Goal: Transaction & Acquisition: Purchase product/service

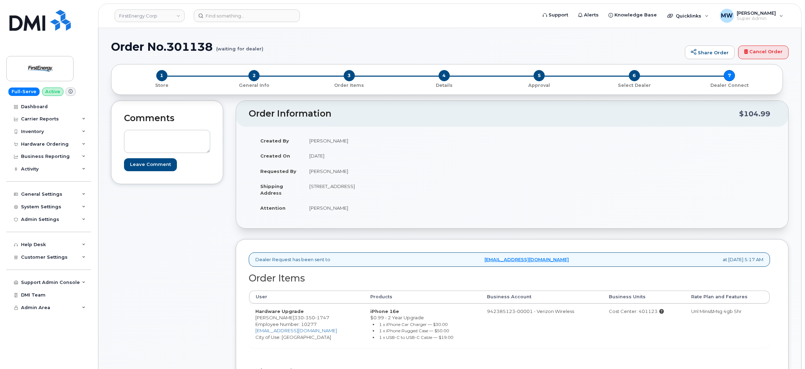
click at [170, 260] on div "Comments Leave Comment" at bounding box center [167, 266] width 112 height 331
click at [225, 13] on input at bounding box center [247, 15] width 106 height 13
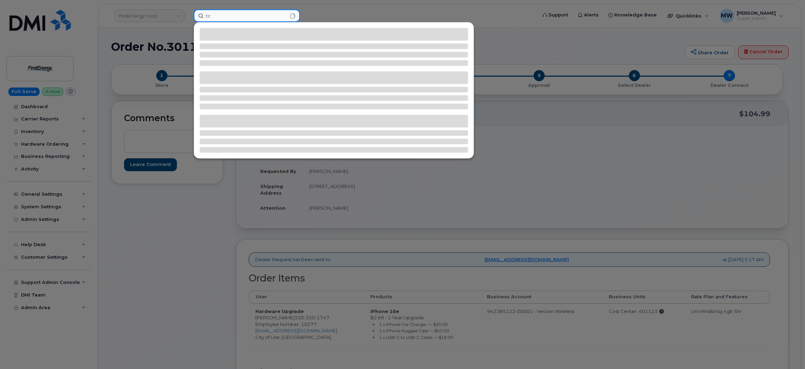
type input "t"
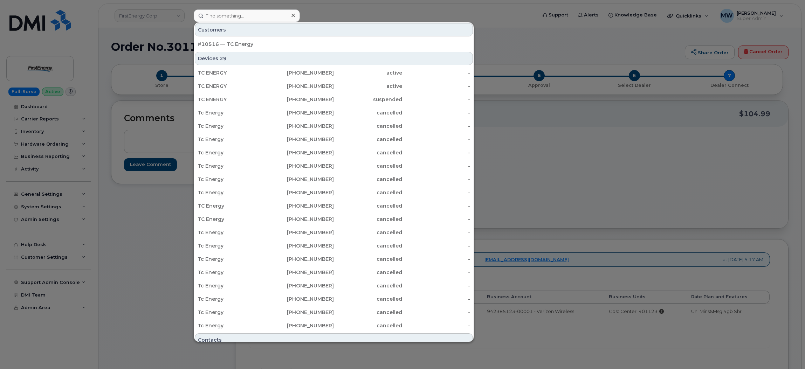
click at [142, 17] on div at bounding box center [402, 184] width 805 height 369
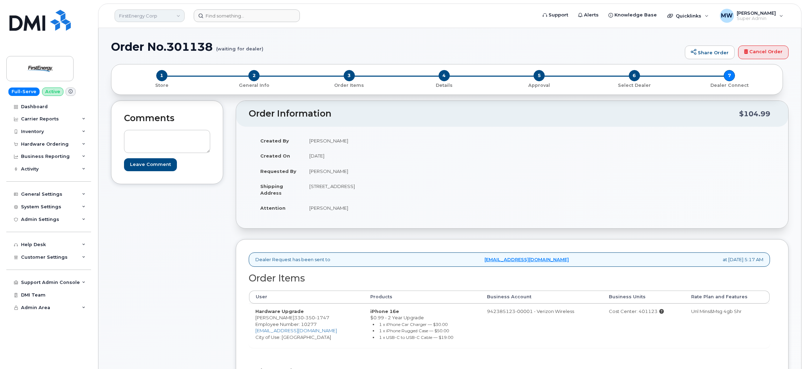
click at [151, 20] on link "FirstEnergy Corp" at bounding box center [150, 15] width 70 height 13
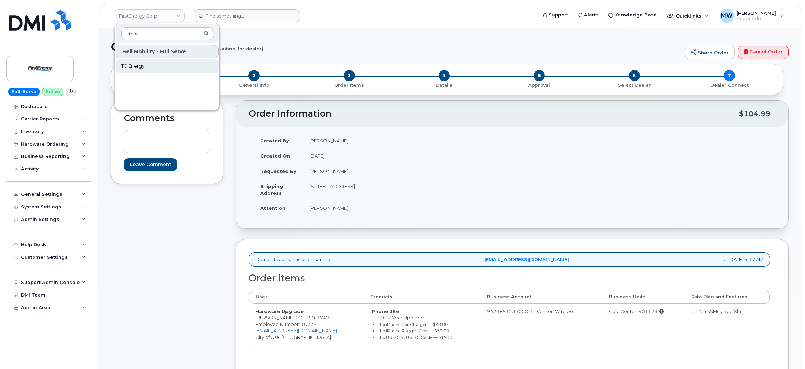
type input "tc e"
click at [151, 67] on link "TC Energy" at bounding box center [167, 66] width 103 height 14
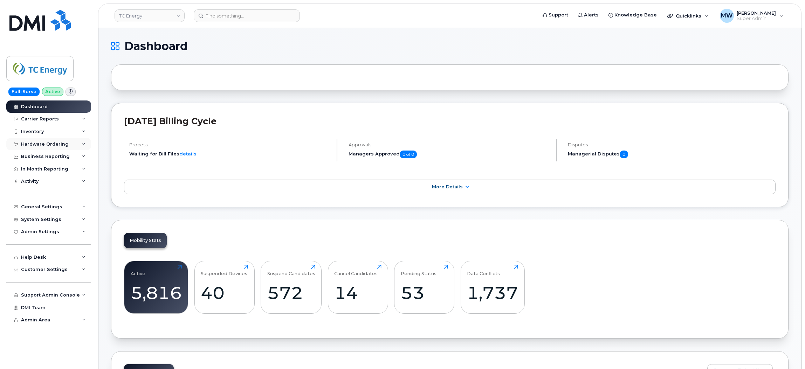
click at [53, 146] on div "Hardware Ordering" at bounding box center [45, 145] width 48 height 6
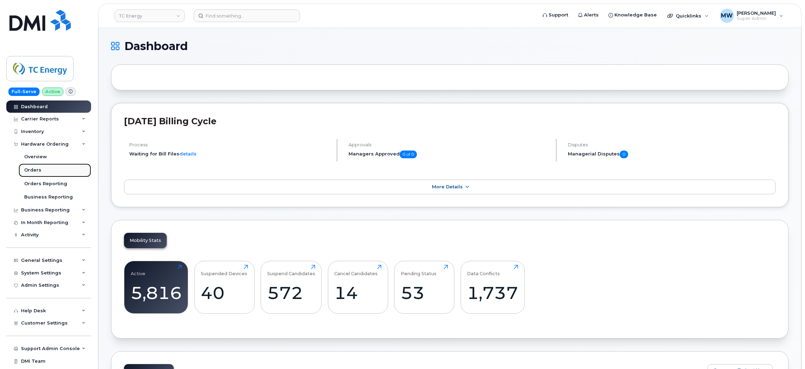
click at [43, 170] on link "Orders" at bounding box center [55, 170] width 73 height 13
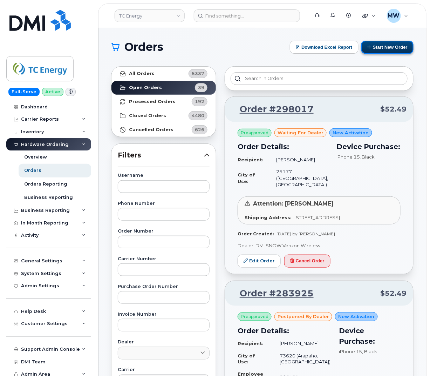
click at [399, 51] on button "Start New Order" at bounding box center [387, 47] width 52 height 13
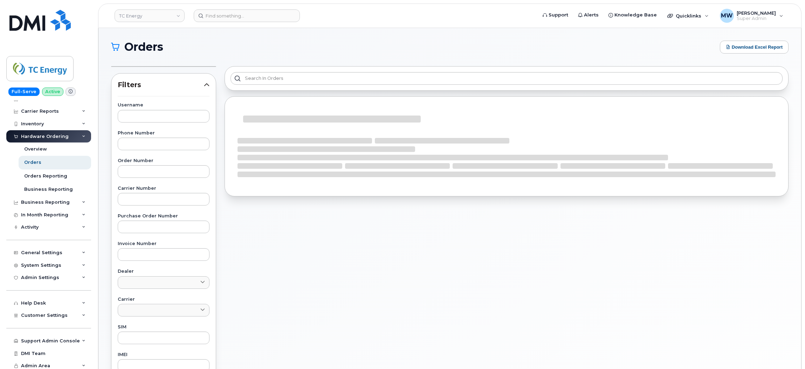
scroll to position [12, 0]
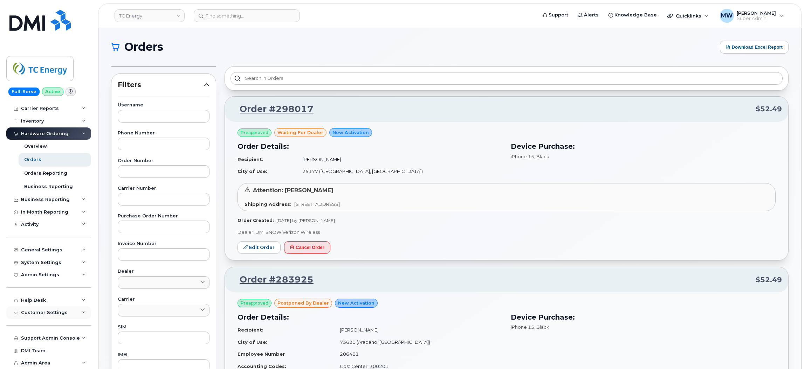
click at [44, 310] on div "Customer Settings" at bounding box center [48, 313] width 85 height 13
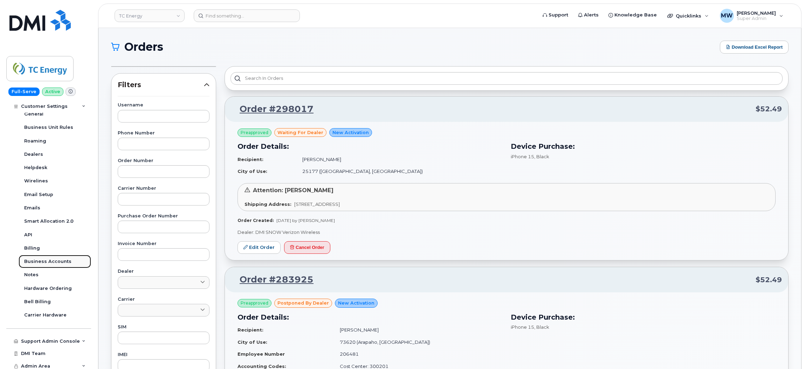
click at [50, 263] on div "Business Accounts" at bounding box center [47, 262] width 47 height 6
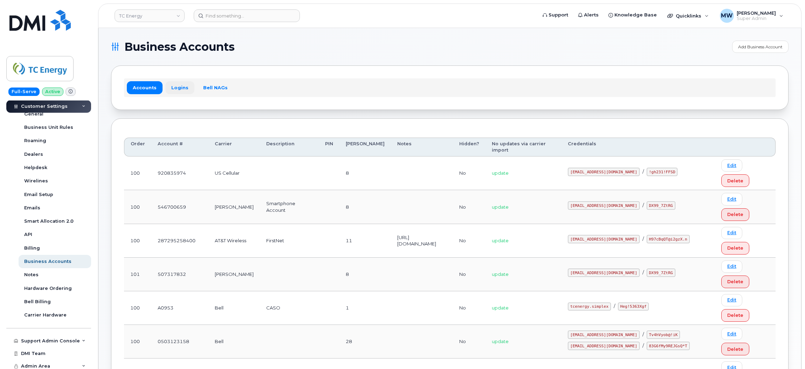
click at [182, 85] on link "Logins" at bounding box center [179, 87] width 29 height 13
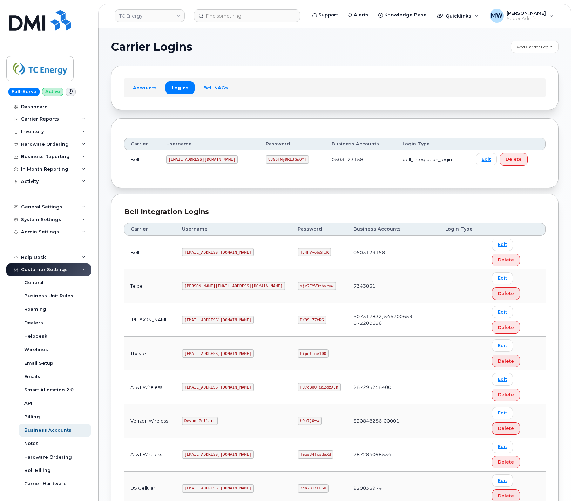
click at [194, 369] on code "Devon_Zellars" at bounding box center [200, 421] width 36 height 8
copy code "Devon_Zellars"
click at [297, 369] on code "hOm7)0=w" at bounding box center [309, 421] width 24 height 8
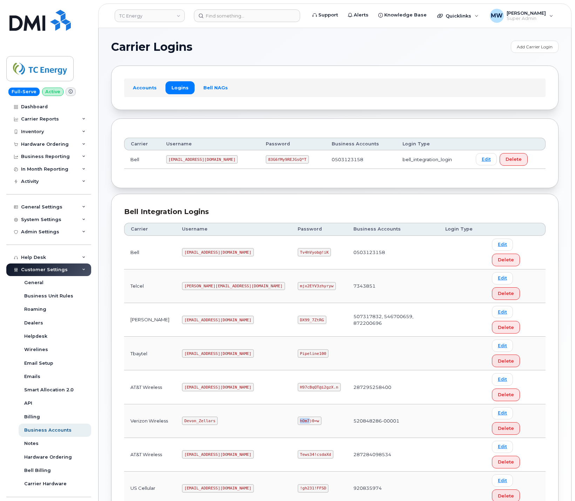
click at [297, 369] on code "hOm7)0=w" at bounding box center [309, 421] width 24 height 8
copy code "hOm7)0=w"
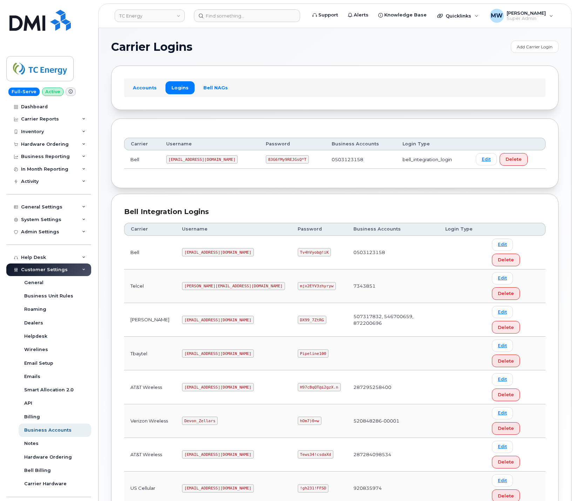
copy code "tcenergy.simplex"
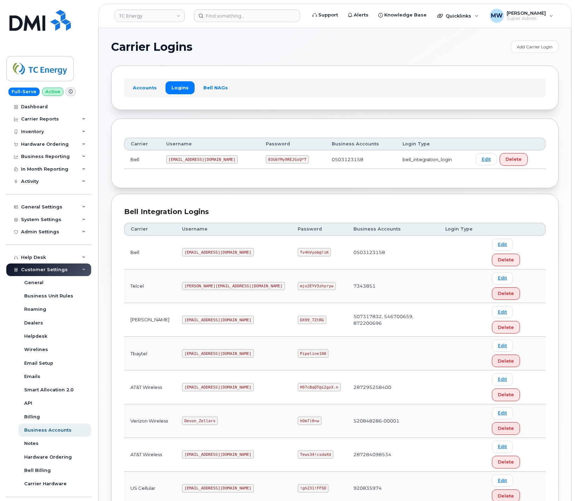
copy code "Heg!5363Xgf"
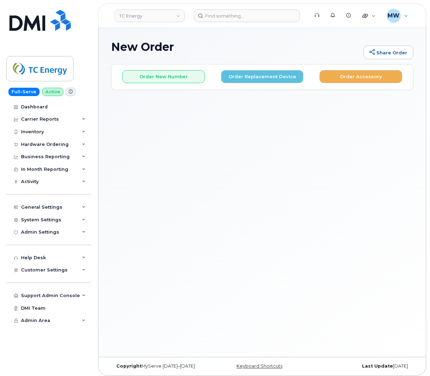
click at [257, 206] on div "New Order Share Order × Share This Order If you want to allow others to create …" at bounding box center [262, 192] width 328 height 329
click at [148, 77] on button "Order New Number" at bounding box center [163, 76] width 83 height 13
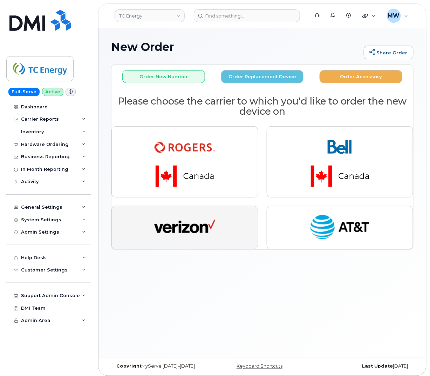
click at [226, 237] on button "button" at bounding box center [184, 227] width 147 height 43
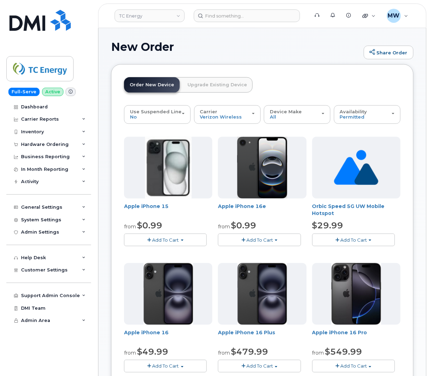
click at [184, 238] on button "Add To Cart" at bounding box center [165, 239] width 83 height 12
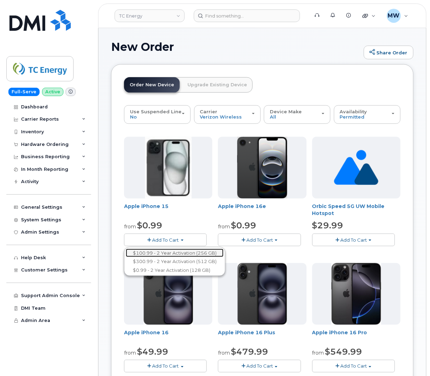
click at [180, 252] on link "$100.99 - 2 Year Activation (256 GB)" at bounding box center [175, 252] width 98 height 9
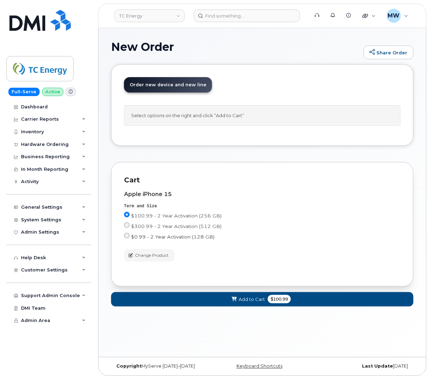
click at [129, 239] on label "$0.99 - 2 Year Activation (128 GB)" at bounding box center [169, 236] width 90 height 7
click at [129, 238] on input "$0.99 - 2 Year Activation (128 GB)" at bounding box center [127, 236] width 6 height 6
radio input "true"
click at [126, 236] on input "$0.99 - 2 Year Activation (128 GB)" at bounding box center [127, 236] width 6 height 6
click at [240, 299] on span at bounding box center [237, 299] width 7 height 7
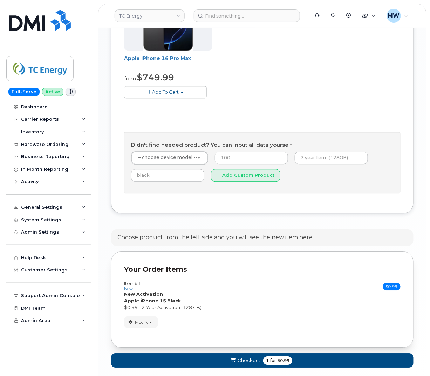
scroll to position [434, 0]
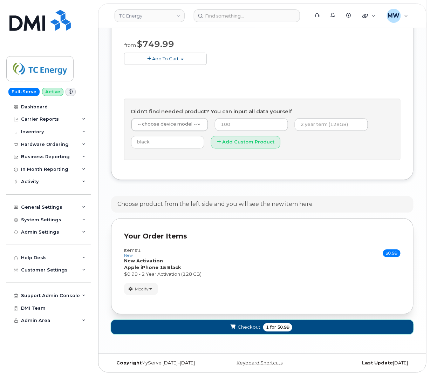
click at [224, 324] on button "Checkout 1 for $0.99" at bounding box center [262, 327] width 302 height 14
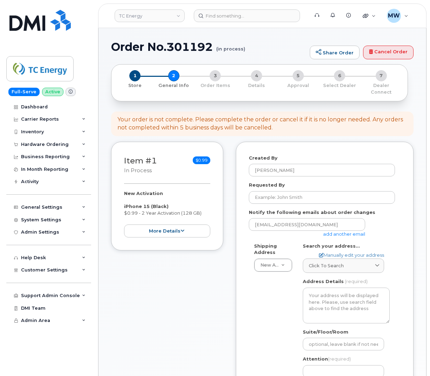
select select
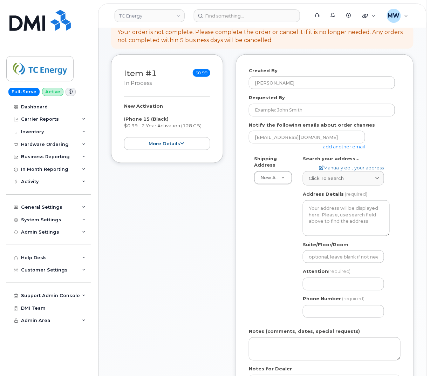
scroll to position [105, 0]
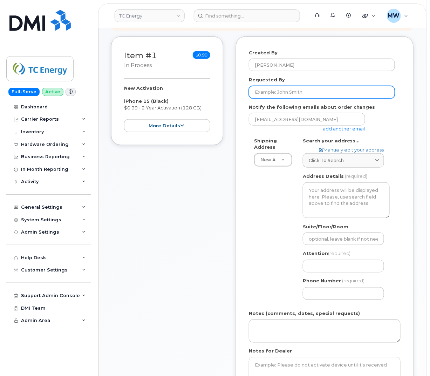
click at [323, 88] on input "Requested By" at bounding box center [322, 92] width 146 height 13
paste input "SCTASK0693763"
type input "SCTASK0693763"
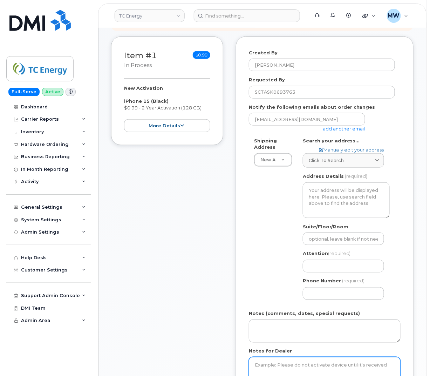
click at [302, 362] on textarea "Notes for Dealer" at bounding box center [325, 368] width 152 height 23
paste textarea "SCTASK0693763"
type textarea "SCTASK0693763"
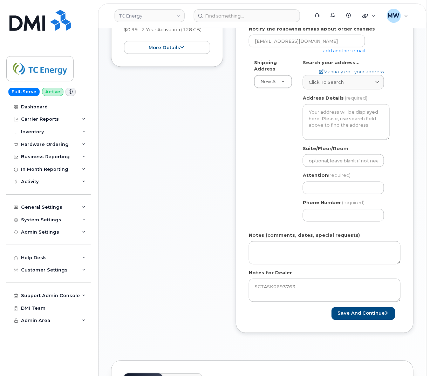
scroll to position [157, 0]
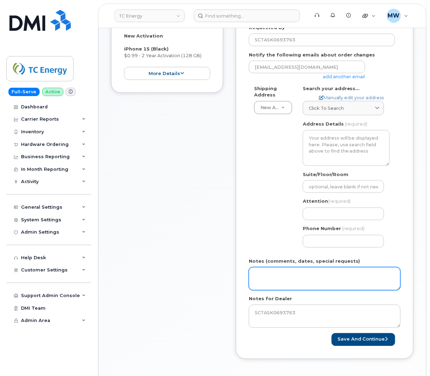
click at [343, 276] on textarea "Notes (comments, dates, special requests)" at bounding box center [325, 278] width 152 height 23
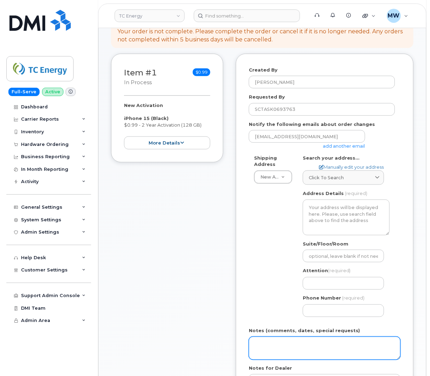
scroll to position [105, 0]
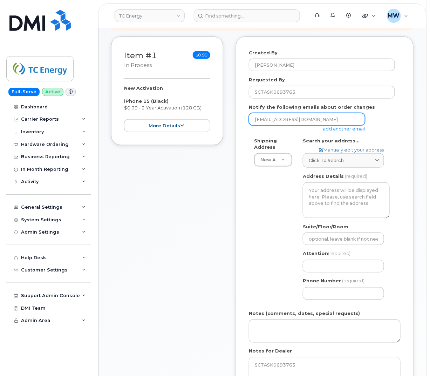
click at [285, 113] on input "[EMAIL_ADDRESS][DOMAIN_NAME]" at bounding box center [307, 119] width 116 height 13
drag, startPoint x: 319, startPoint y: 111, endPoint x: 220, endPoint y: 109, distance: 99.5
click at [220, 109] on div "Item #1 in process $0.99 New Activation iPhone 15 (Black) $0.99 - 2 Year Activa…" at bounding box center [262, 228] width 302 height 385
click at [342, 126] on link "add another email" at bounding box center [344, 129] width 42 height 6
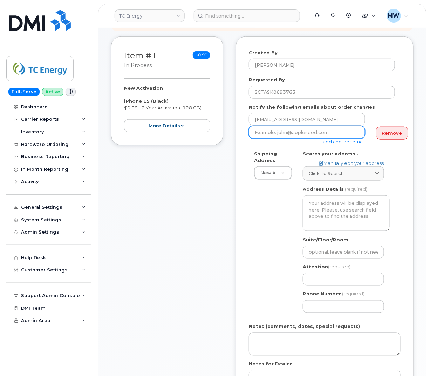
click at [323, 126] on input "email" at bounding box center [307, 132] width 116 height 13
paste input "[PERSON_NAME][EMAIL_ADDRESS][DOMAIN_NAME]"
type input "[PERSON_NAME][EMAIL_ADDRESS][DOMAIN_NAME]"
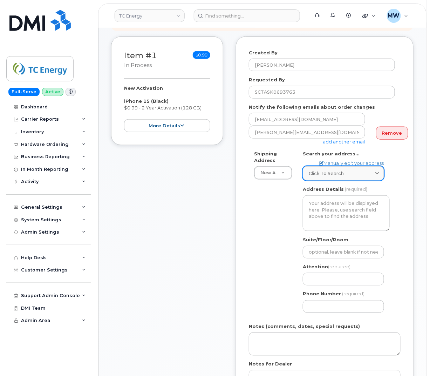
click at [343, 170] on div "Click to search" at bounding box center [343, 173] width 69 height 7
paste input "[STREET_ADDRESS][US_STATE]"
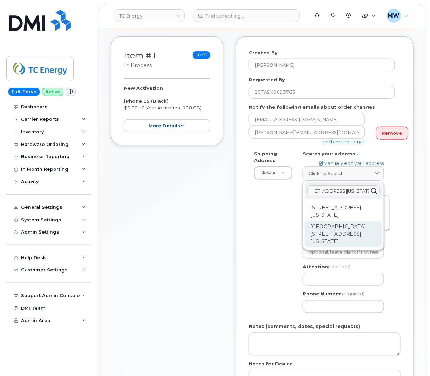
type input "[STREET_ADDRESS][US_STATE]"
click at [363, 222] on div "[GEOGRAPHIC_DATA][STREET_ADDRESS][US_STATE]" at bounding box center [343, 234] width 78 height 26
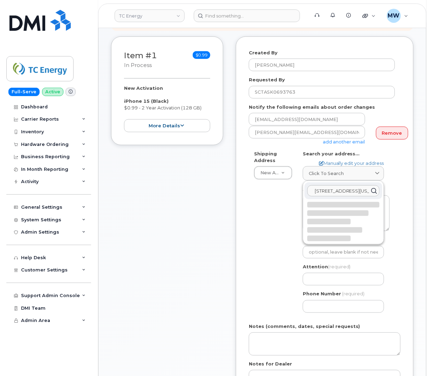
select select
type textarea "Ncnb Center [STREET_ADDRESS][US_STATE]"
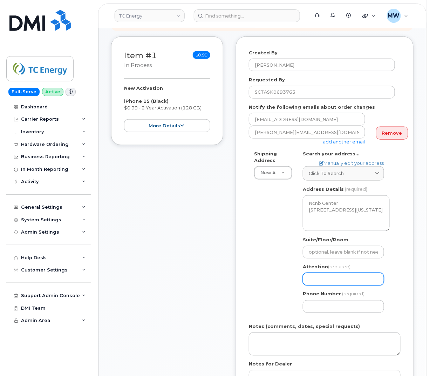
click at [312, 273] on input "Attention (required)" at bounding box center [343, 279] width 81 height 13
paste input "[PERSON_NAME]"
select select
type input "[PERSON_NAME]"
click at [196, 235] on div "Item #1 in process $0.99 New Activation iPhone 15 (Black) $0.99 - 2 Year Activa…" at bounding box center [167, 235] width 112 height 398
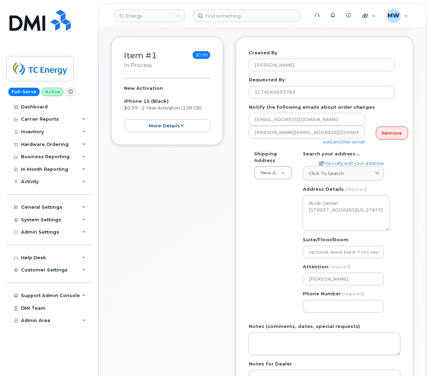
scroll to position [157, 0]
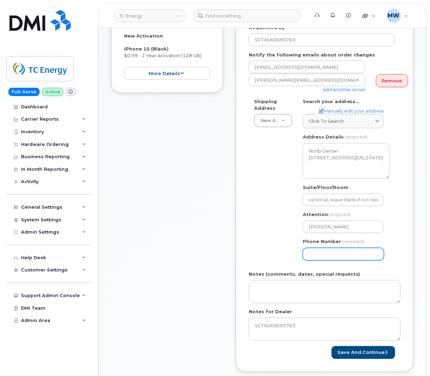
click at [339, 250] on input "Phone Number" at bounding box center [343, 254] width 81 height 13
click at [241, 227] on div "Created By [PERSON_NAME] Requested By SCTASK0693763 Notify the following emails…" at bounding box center [325, 178] width 178 height 388
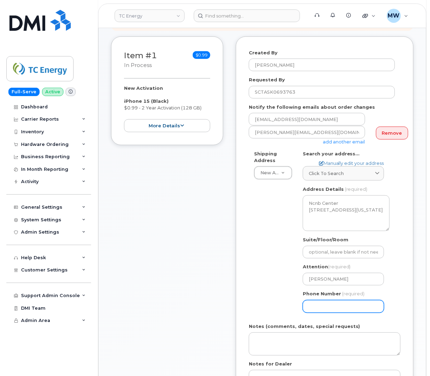
drag, startPoint x: 333, startPoint y: 302, endPoint x: 337, endPoint y: 300, distance: 5.1
click at [334, 301] on input "Phone Number" at bounding box center [343, 306] width 81 height 13
select select
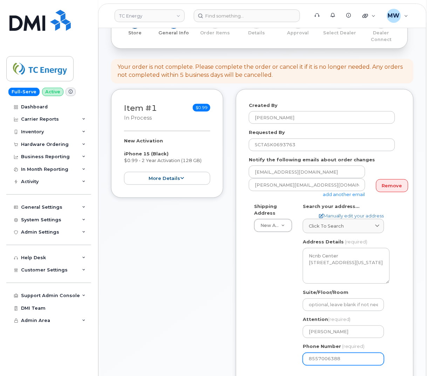
type input "8557006388"
click at [269, 298] on div "Shipping Address New Address New Address US Headquarters ([STREET_ADDRESS][US_S…" at bounding box center [322, 286] width 146 height 167
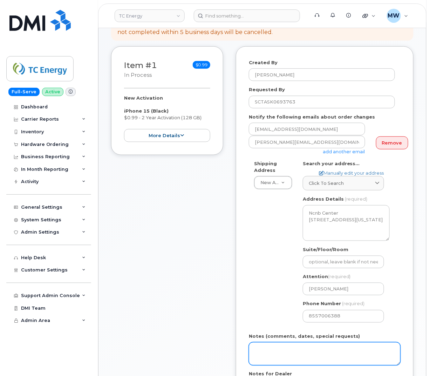
scroll to position [157, 0]
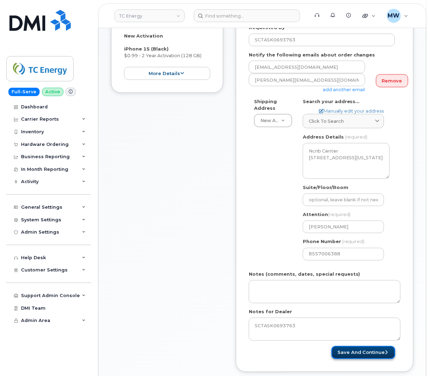
click at [382, 346] on button "Save and Continue" at bounding box center [363, 352] width 64 height 13
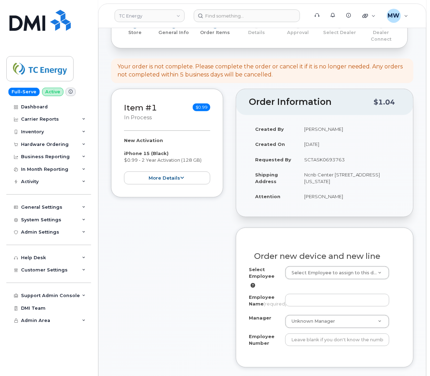
scroll to position [53, 0]
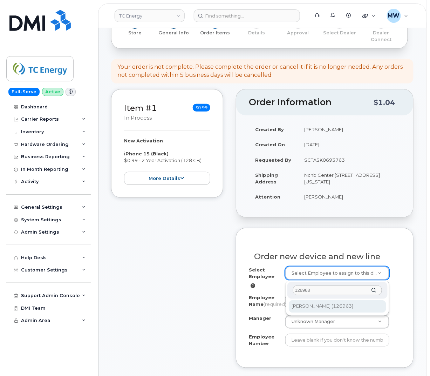
type input "126963"
type input "1373154"
type input "[PERSON_NAME]"
type input "126963"
type input "Houston Office TC Energy Center"
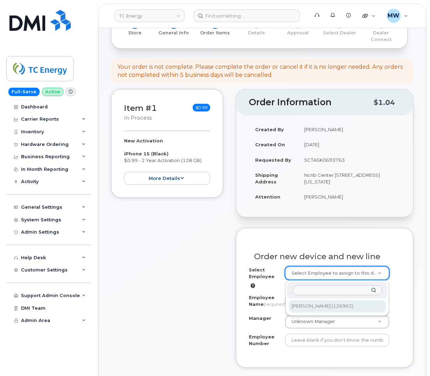
type input "301369"
select select "1383340"
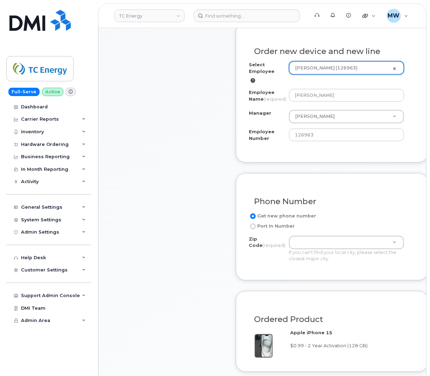
scroll to position [262, 0]
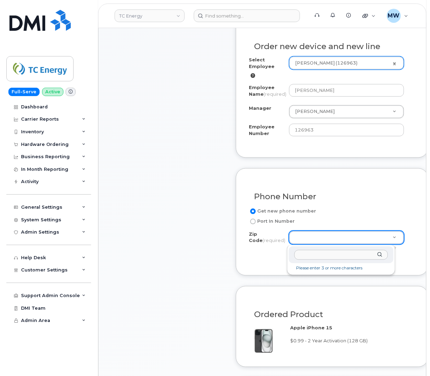
click at [322, 254] on input "Zip Code (required)" at bounding box center [341, 255] width 94 height 10
paste input "77002"
type input "77002"
type input "77002 (Houston, TX)"
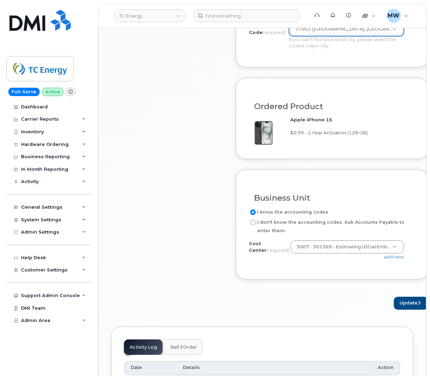
scroll to position [473, 0]
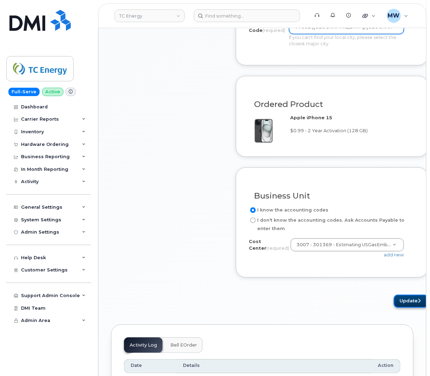
click at [413, 300] on button "Update" at bounding box center [411, 300] width 34 height 13
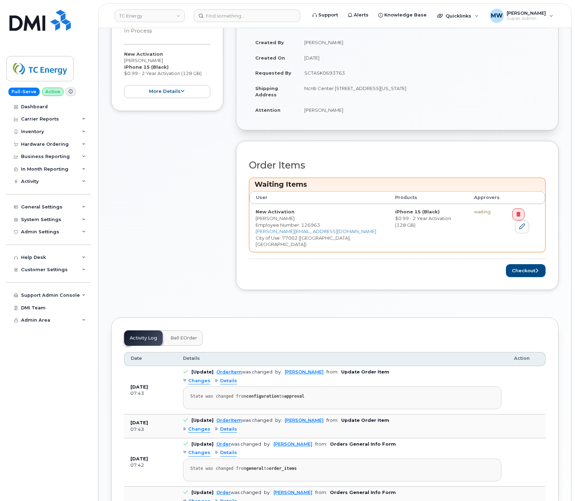
scroll to position [140, 0]
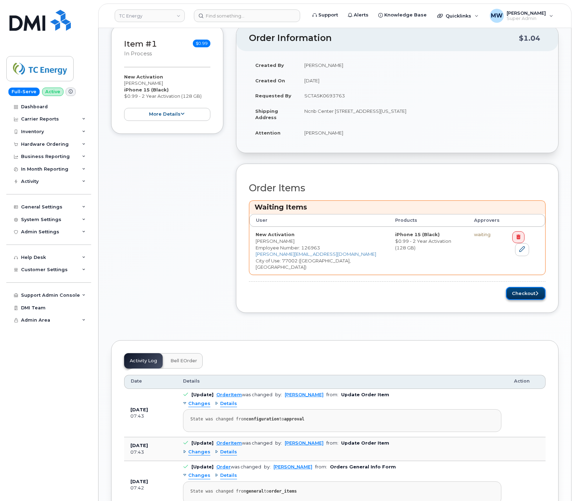
click at [430, 287] on button "Checkout" at bounding box center [526, 293] width 40 height 13
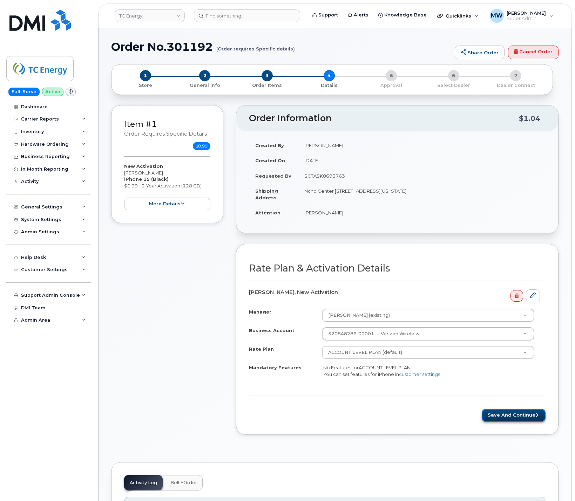
click at [517, 422] on button "Save and Continue" at bounding box center [513, 415] width 64 height 13
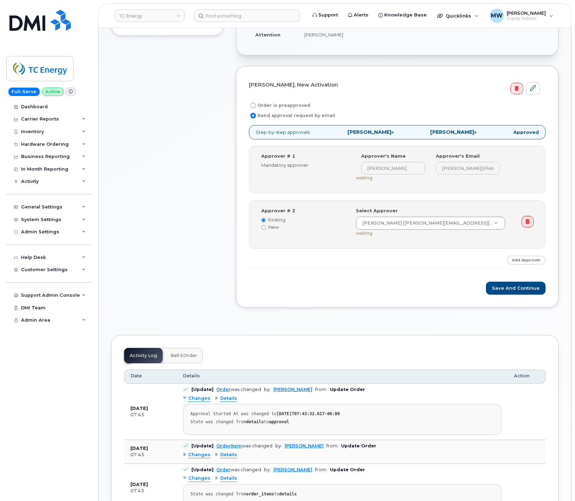
scroll to position [210, 0]
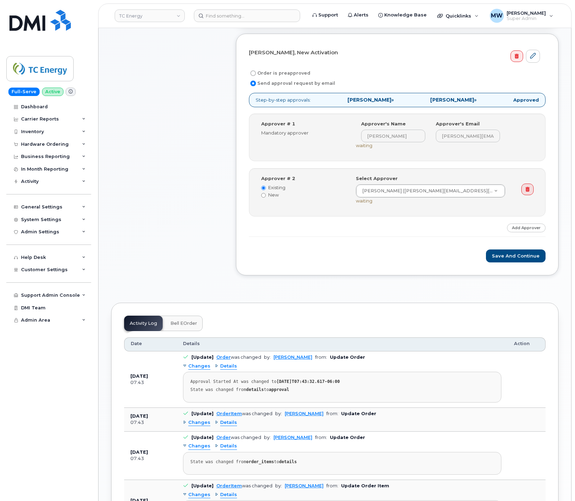
drag, startPoint x: 250, startPoint y: 73, endPoint x: 275, endPoint y: 179, distance: 108.4
click at [251, 73] on label "Order is preapproved" at bounding box center [279, 73] width 61 height 8
click at [251, 73] on input "Order is preapproved" at bounding box center [253, 73] width 6 height 6
radio input "true"
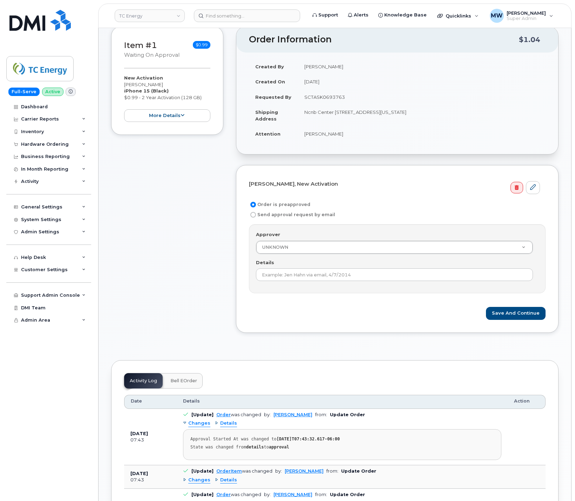
scroll to position [70, 0]
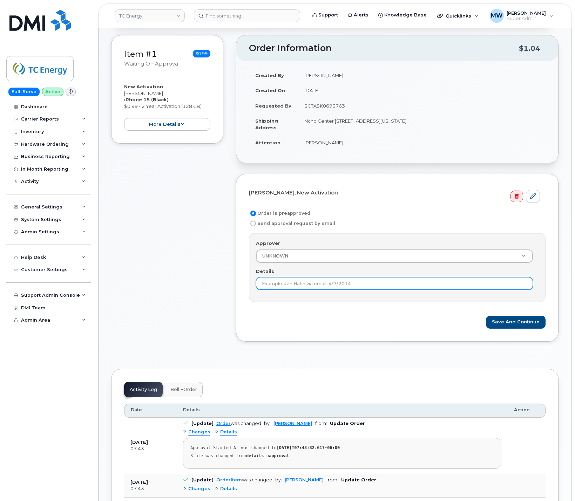
click at [356, 289] on input "Details" at bounding box center [394, 283] width 277 height 13
click at [365, 287] on input "Details" at bounding box center [394, 283] width 277 height 13
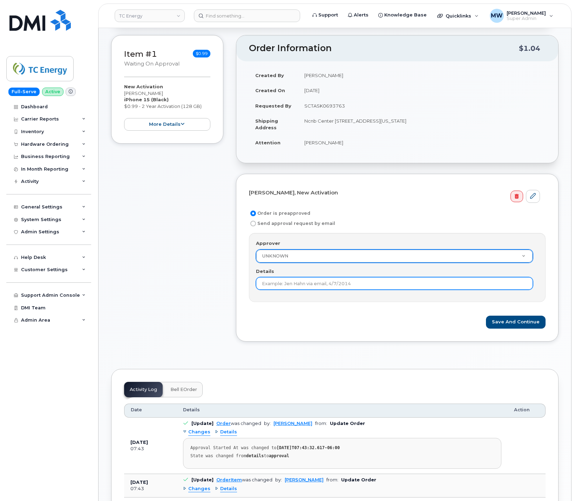
paste input "SCTASK0693763"
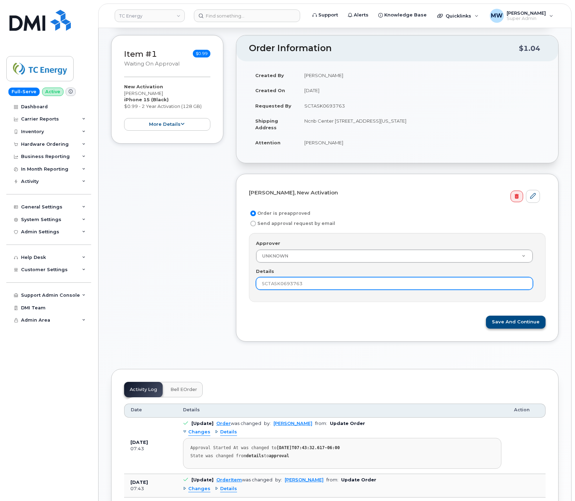
type input "SCTASK0693763"
click at [498, 323] on button "Save and Continue" at bounding box center [516, 322] width 60 height 13
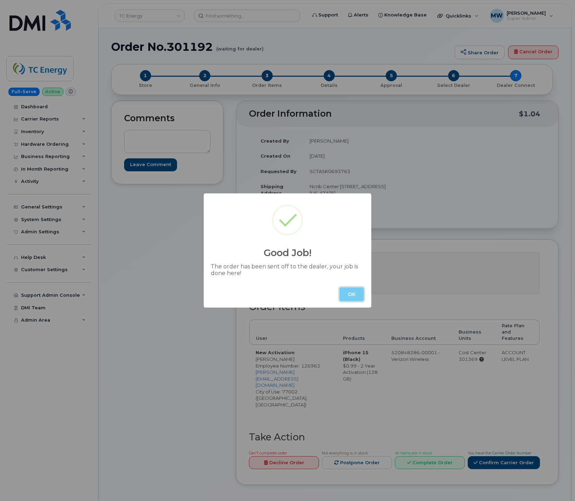
click at [350, 289] on button "OK" at bounding box center [351, 294] width 25 height 14
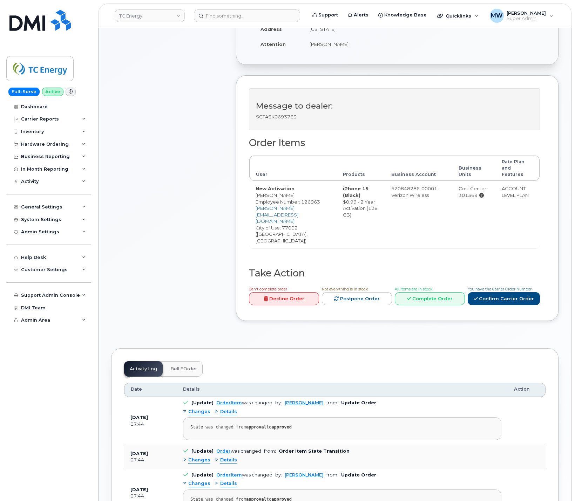
scroll to position [140, 0]
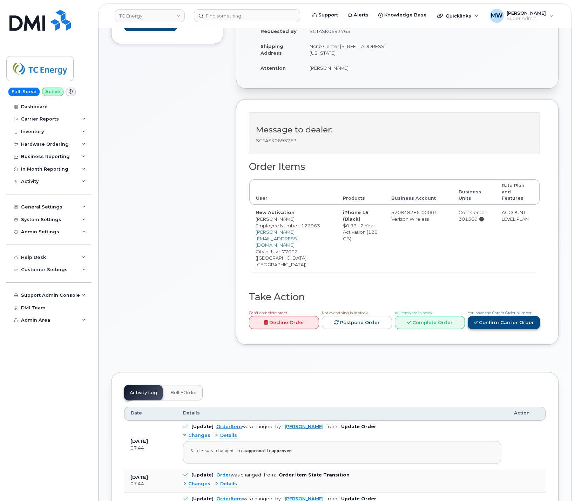
click at [535, 309] on div "You have the Carrier Order Number Confirm Carrier Order" at bounding box center [503, 319] width 72 height 20
click at [535, 316] on link "Confirm Carrier Order" at bounding box center [503, 322] width 72 height 13
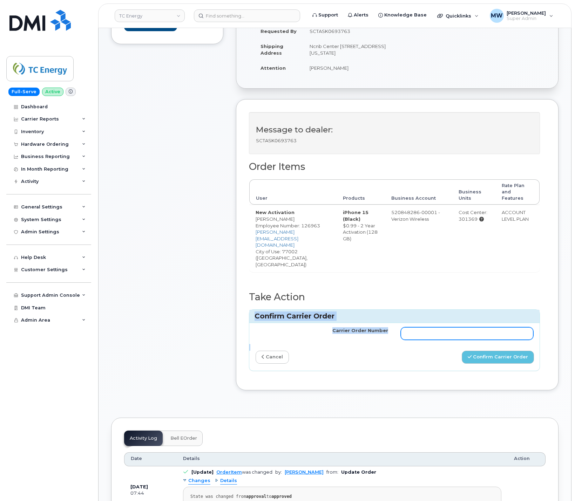
click at [425, 327] on input "Carrier Order Number" at bounding box center [466, 333] width 132 height 13
paste input "MB3000595268410"
type input "MB3000595268410"
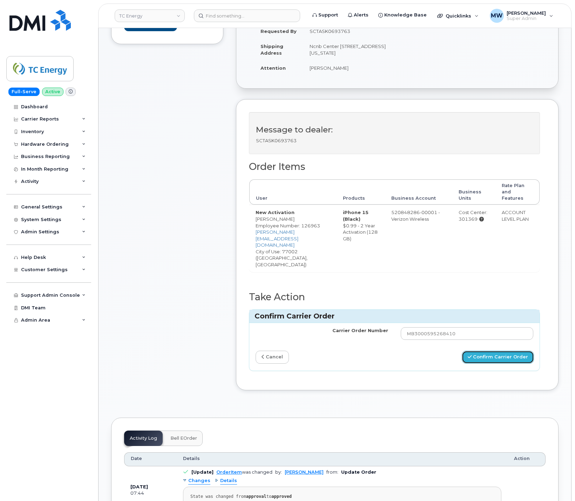
click at [495, 351] on button "Confirm Carrier Order" at bounding box center [497, 357] width 72 height 13
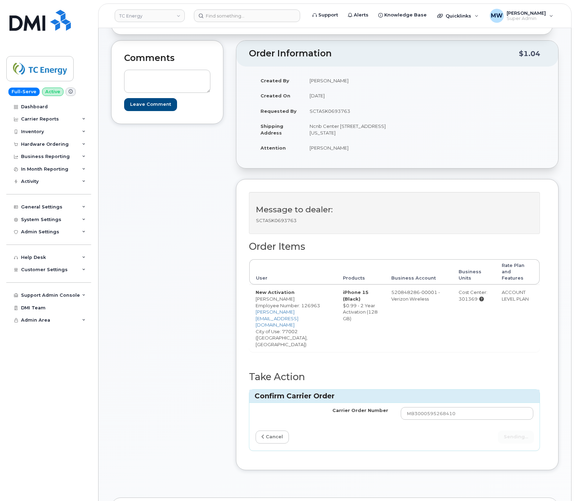
scroll to position [0, 0]
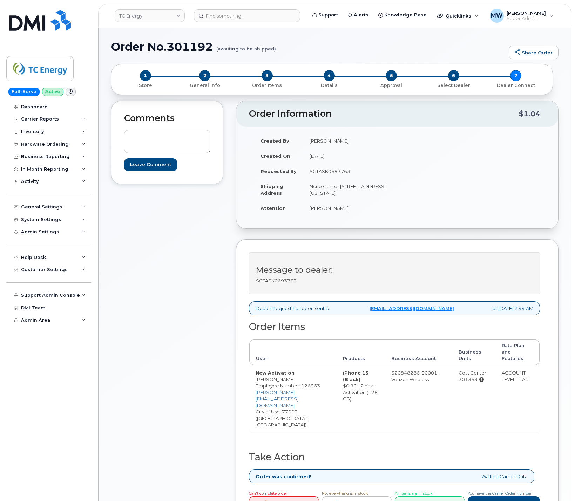
click at [186, 47] on h1 "Order No.301192 (awaiting to be shipped)" at bounding box center [308, 47] width 394 height 12
copy h1 "301192"
click at [261, 19] on input at bounding box center [247, 15] width 106 height 13
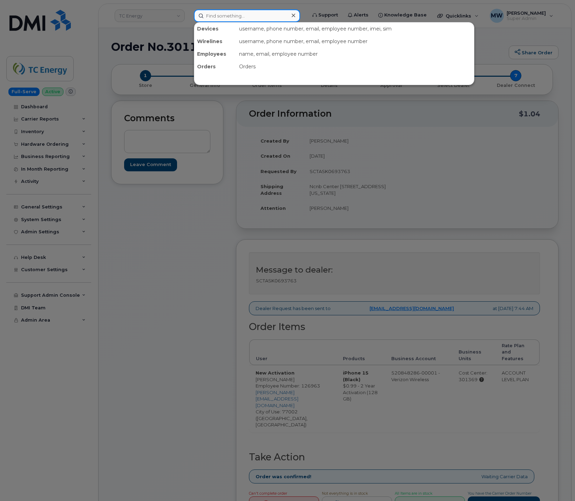
paste input "4038357450"
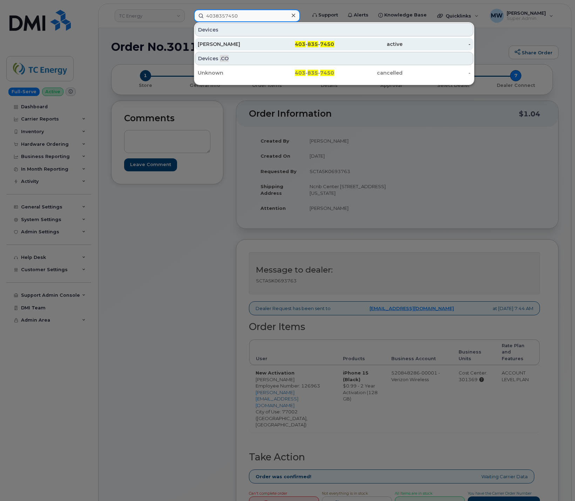
type input "4038357450"
click at [364, 48] on div "active" at bounding box center [368, 44] width 68 height 7
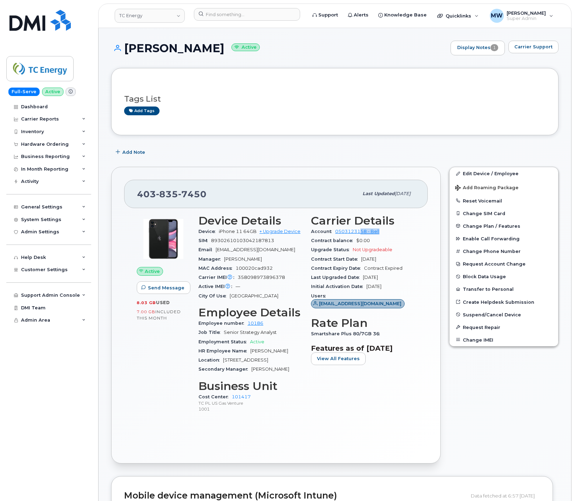
drag, startPoint x: 383, startPoint y: 232, endPoint x: 383, endPoint y: 239, distance: 6.3
click at [370, 238] on section "Carrier Details Account 0503123158 - Bell Contract balance $0.00 Upgrade Status…" at bounding box center [363, 262] width 104 height 97
click at [396, 239] on div "Contract balance $0.00" at bounding box center [363, 240] width 104 height 9
click at [289, 233] on link "+ Upgrade Device" at bounding box center [279, 231] width 41 height 5
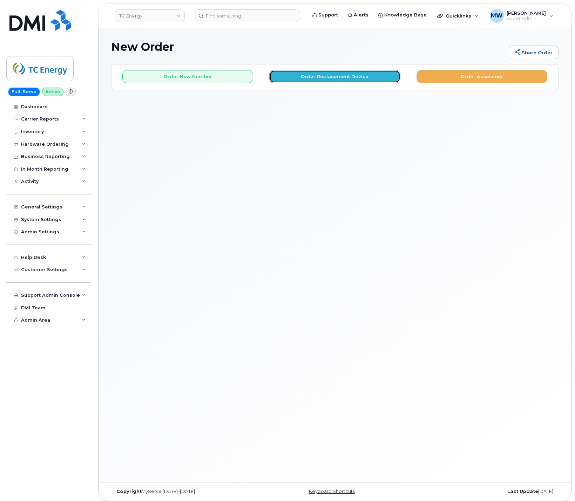
click at [324, 78] on button "Order Replacement Device" at bounding box center [334, 76] width 131 height 13
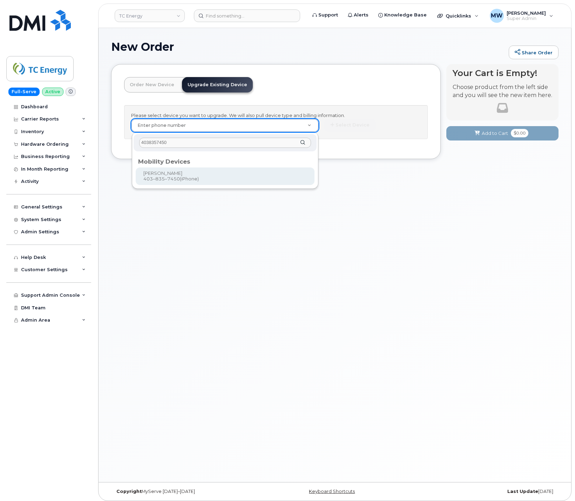
type input "4038357450"
type input "557573"
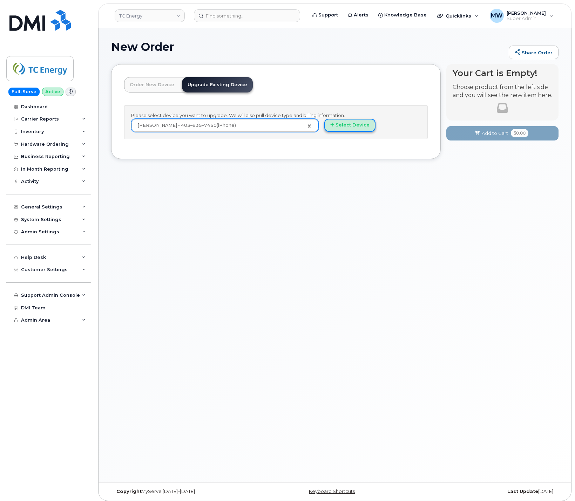
click at [349, 125] on button "Select Device" at bounding box center [349, 125] width 51 height 13
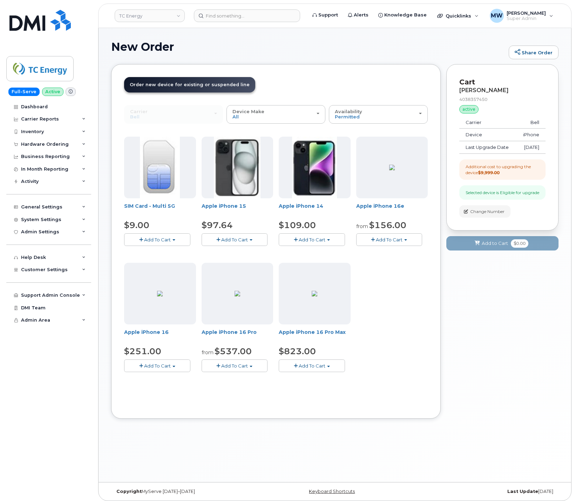
click at [251, 241] on span "button" at bounding box center [250, 239] width 3 height 1
click at [253, 261] on link "$97.64 - 3-year upgrade (128GB model)" at bounding box center [256, 261] width 107 height 9
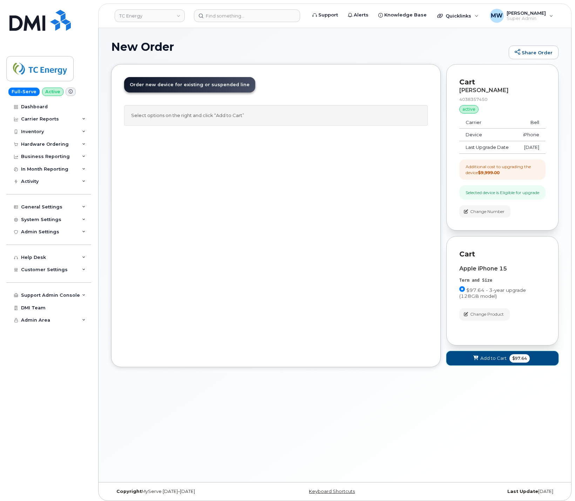
click at [481, 362] on span "Add to Cart" at bounding box center [493, 358] width 26 height 7
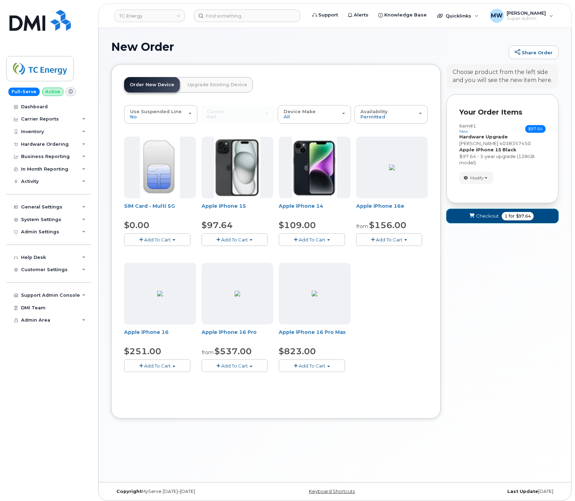
click at [488, 216] on span "Checkout" at bounding box center [487, 216] width 23 height 7
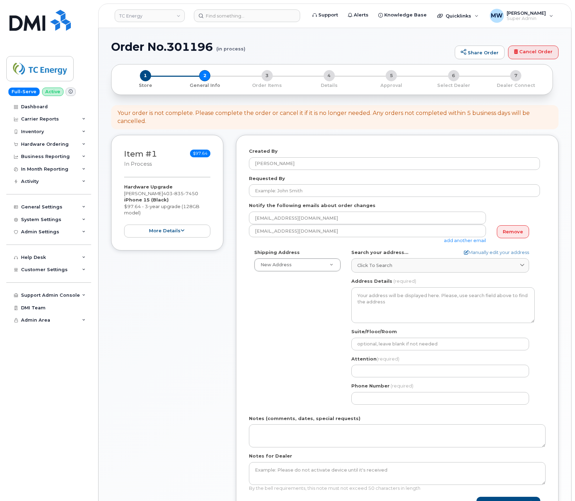
select select
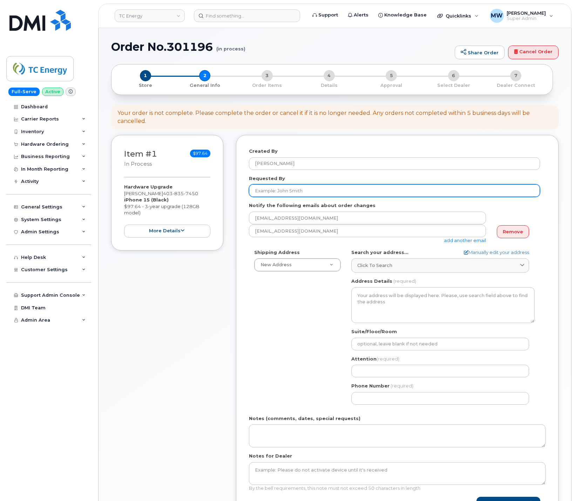
click at [315, 191] on input "Requested By" at bounding box center [394, 190] width 291 height 13
paste input "SCTASK0693985"
type input "SCTASK0693985"
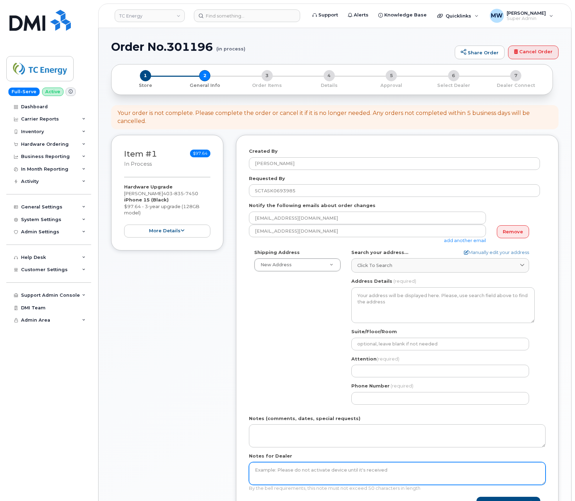
click at [309, 467] on textarea "Notes for Dealer" at bounding box center [397, 473] width 296 height 23
paste textarea "SCTASK0693985"
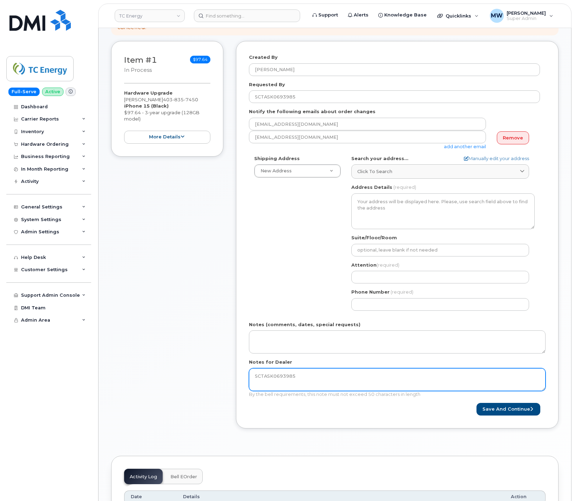
scroll to position [70, 0]
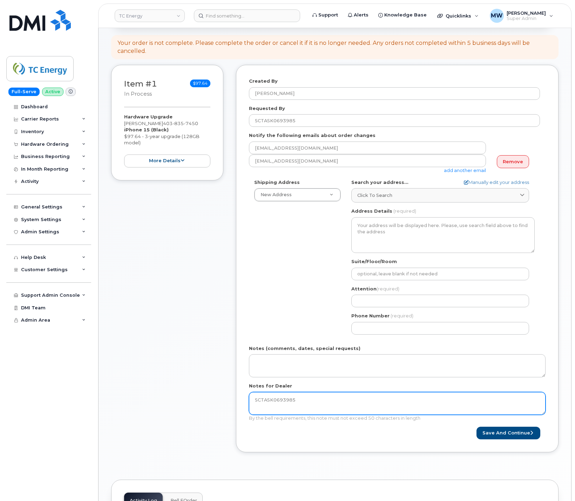
type textarea "SCTASK0693985"
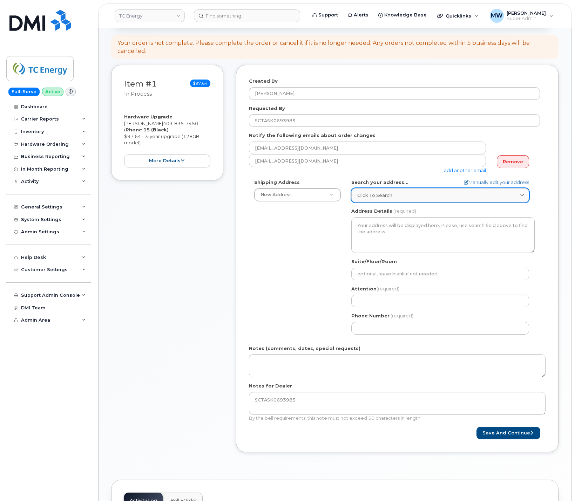
click at [429, 195] on div "Click to search" at bounding box center [440, 195] width 166 height 7
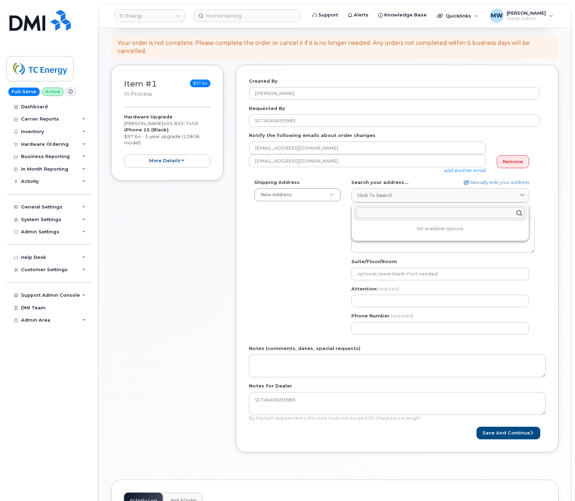
paste input "2435 35 ST SW"
type input "2435 35 ST SW"
click at [453, 231] on div "2435 35 St SW Calgary AB T3E 2X9" at bounding box center [440, 230] width 174 height 12
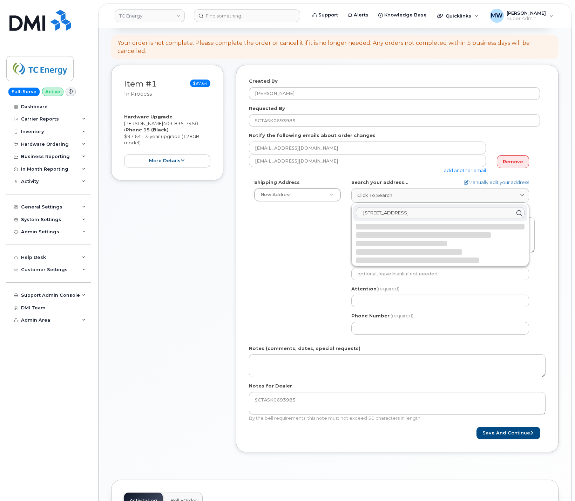
select select
type textarea "2435 35 St SW CALGARY AB T3E 2X9 CANADA"
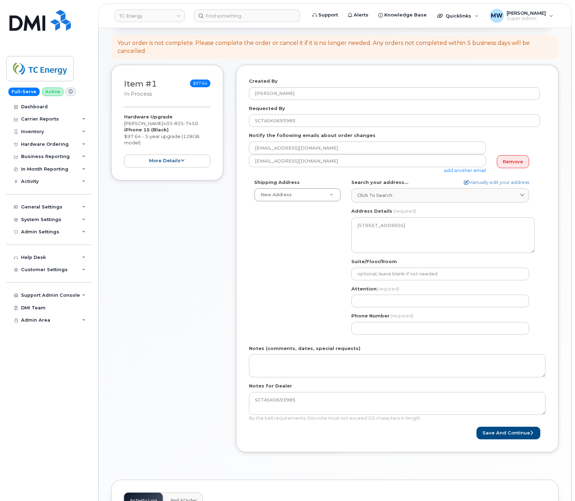
click at [396, 295] on div "Attention (required)" at bounding box center [442, 297] width 183 height 22
click at [424, 301] on input "Attention (required)" at bounding box center [440, 301] width 178 height 13
paste input "[PERSON_NAME]"
select select
type input "[PERSON_NAME]"
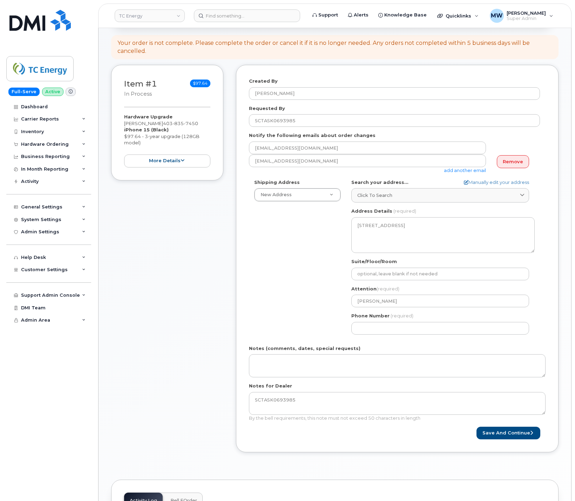
click at [303, 289] on div "Shipping Address New Address New Address Ncnb Center Simplex Mobility AB Calgar…" at bounding box center [394, 259] width 291 height 161
click at [406, 332] on input "Phone Number" at bounding box center [440, 328] width 178 height 13
paste input "4038357450"
select select
type input "4038357450"
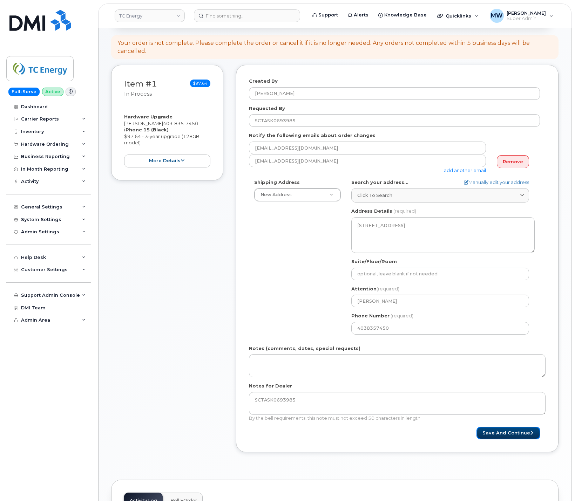
drag, startPoint x: 493, startPoint y: 434, endPoint x: 573, endPoint y: 425, distance: 80.4
click at [495, 434] on button "Save and Continue" at bounding box center [508, 433] width 64 height 13
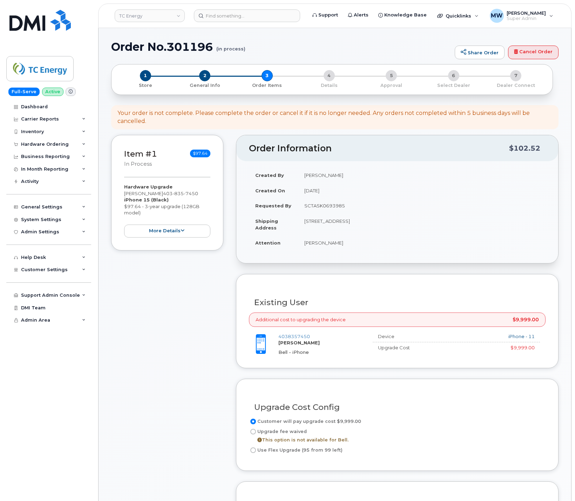
click at [183, 338] on div "Item #1 in process $97.64 Hardware Upgrade [PERSON_NAME] [PHONE_NUMBER] iPhone …" at bounding box center [167, 496] width 112 height 723
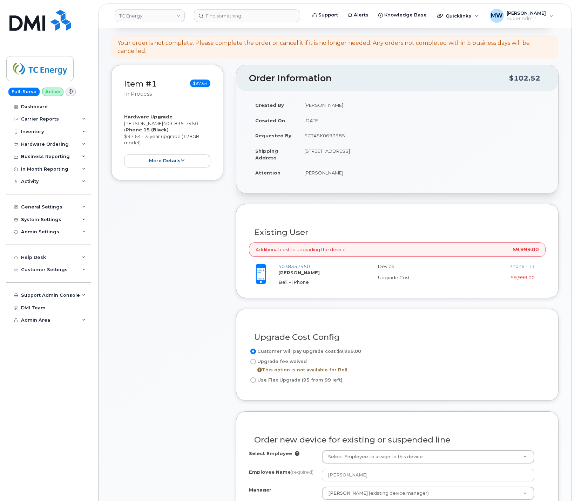
scroll to position [140, 0]
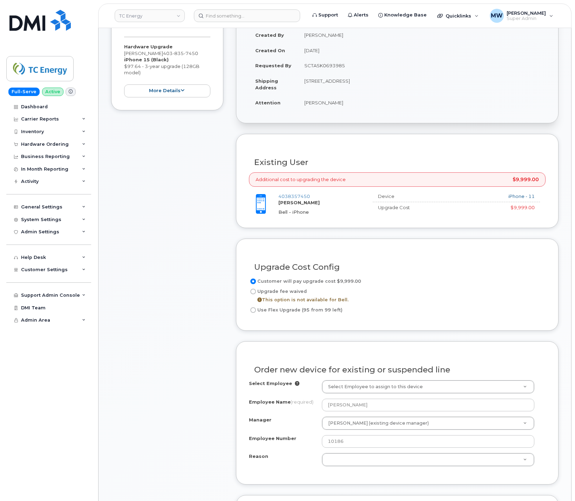
click at [252, 312] on input "Use Flex Upgrade (95 from 99 left)" at bounding box center [253, 310] width 6 height 6
radio input "true"
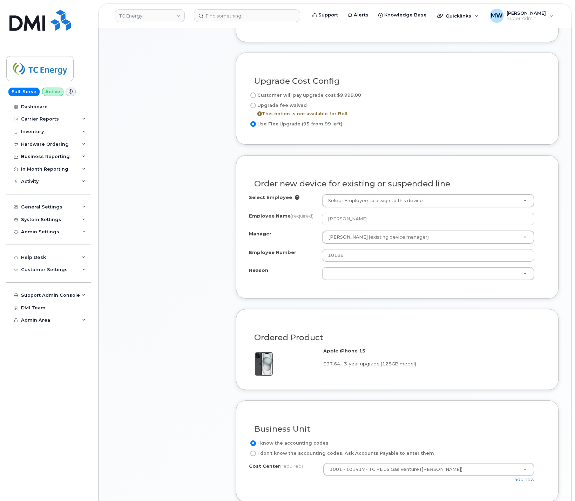
scroll to position [350, 0]
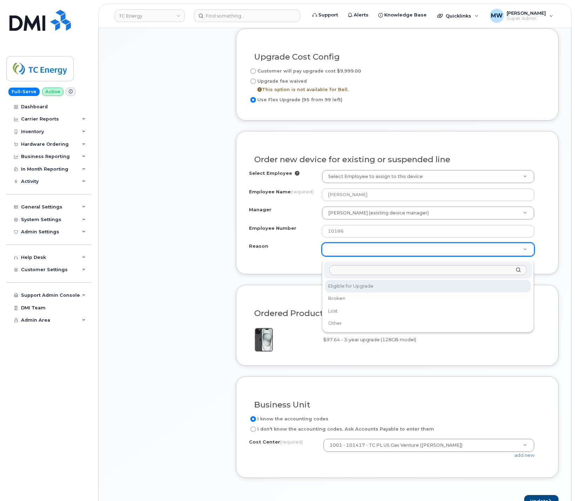
select select "eligible_for_upgrade"
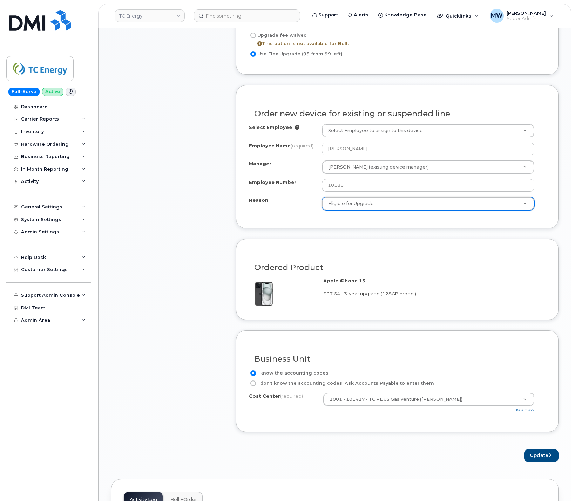
scroll to position [420, 0]
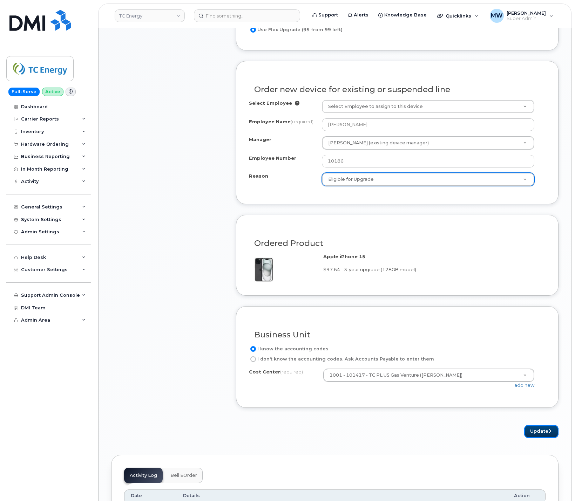
drag, startPoint x: 546, startPoint y: 434, endPoint x: 575, endPoint y: 427, distance: 30.0
click at [548, 434] on button "Update" at bounding box center [541, 431] width 34 height 13
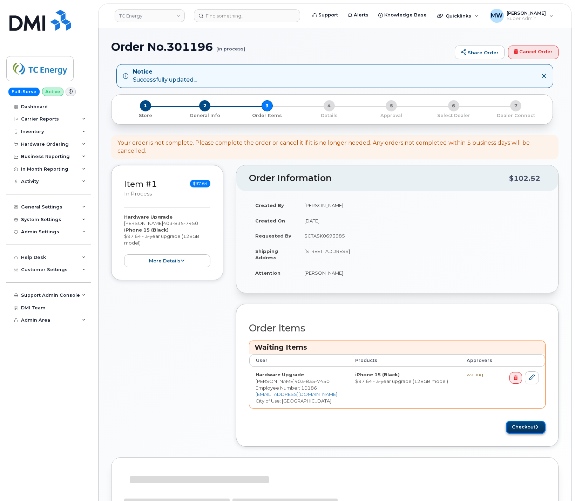
click at [527, 434] on button "Checkout" at bounding box center [526, 427] width 40 height 13
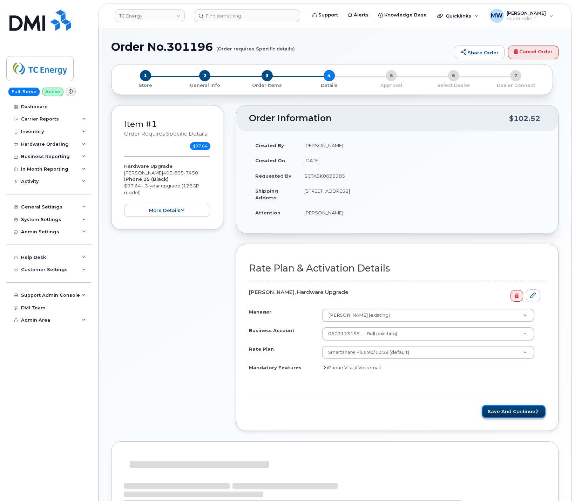
click at [499, 412] on button "Save and Continue" at bounding box center [513, 411] width 64 height 13
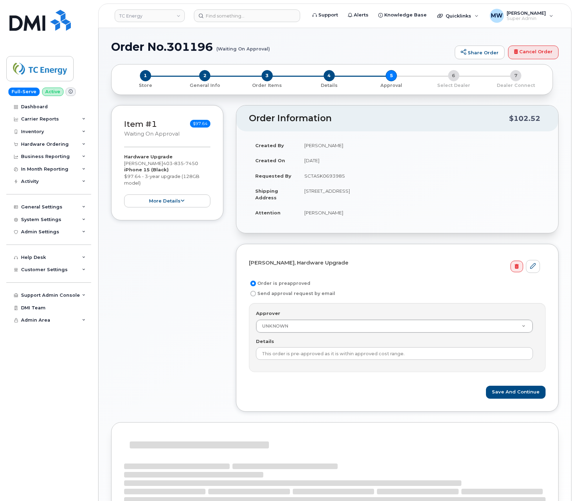
scroll to position [71, 0]
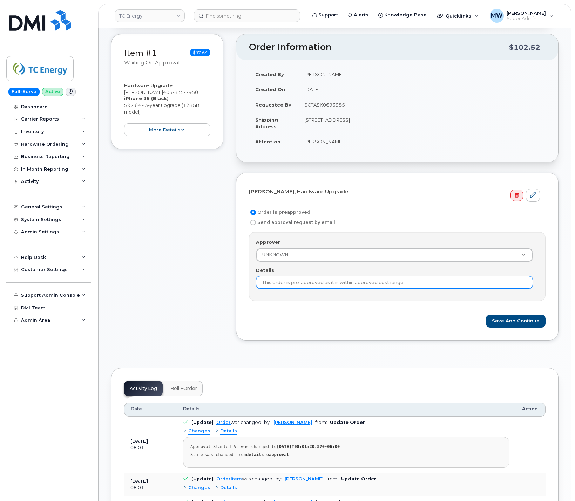
drag, startPoint x: 299, startPoint y: 287, endPoint x: 305, endPoint y: 286, distance: 6.4
click at [299, 287] on input "This order is pre-approved as it is within approved cost range." at bounding box center [394, 282] width 277 height 13
click at [478, 277] on div "Details This order is pre-approved as it is within approved cost range." at bounding box center [397, 278] width 282 height 22
click at [477, 281] on input "This order is pre-approved as it is within approved cost range." at bounding box center [394, 282] width 277 height 13
paste input "SCTASK0693985"
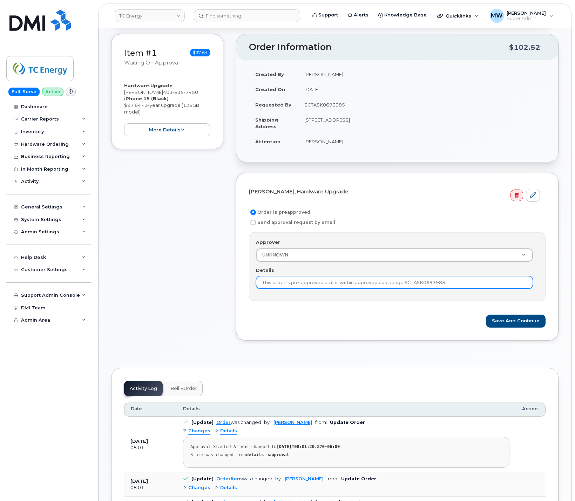
drag, startPoint x: 465, startPoint y: 284, endPoint x: 199, endPoint y: 296, distance: 266.2
click at [199, 296] on div "Item #1 Waiting On Approval $97.64 Hardware Upgrade [PERSON_NAME] [PHONE_NUMBER…" at bounding box center [334, 192] width 447 height 317
paste input "text"
type input "SCTASK0693985"
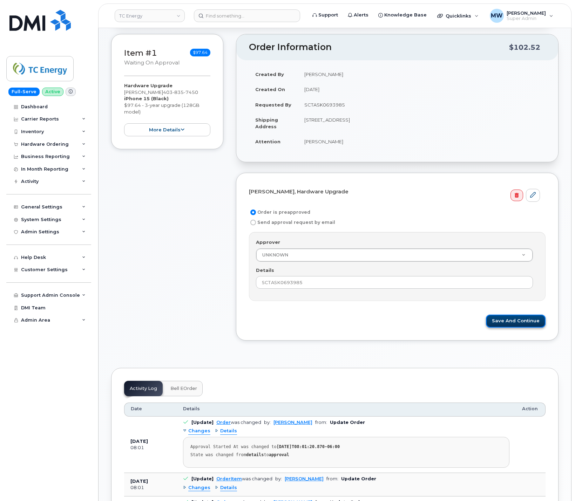
click at [510, 322] on button "Save and Continue" at bounding box center [516, 321] width 60 height 13
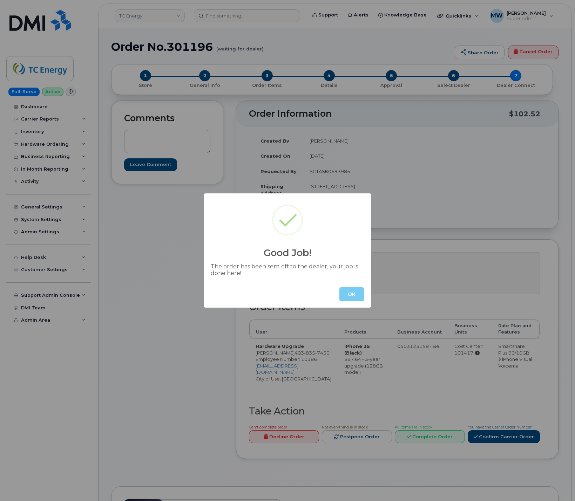
click at [352, 290] on button "OK" at bounding box center [351, 294] width 25 height 14
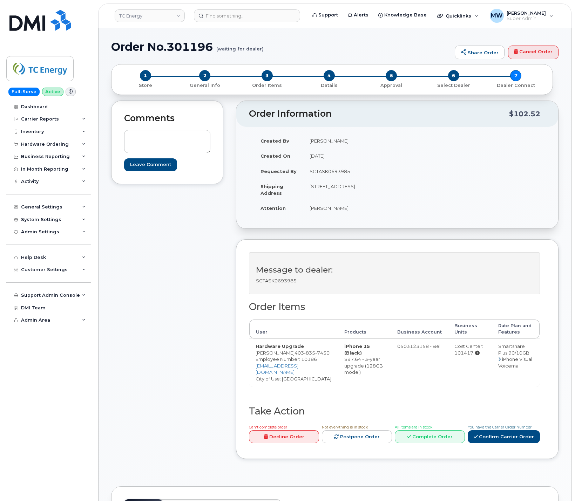
click at [195, 48] on h1 "Order No.301196 (waiting for dealer)" at bounding box center [281, 47] width 340 height 12
copy h1 "301196"
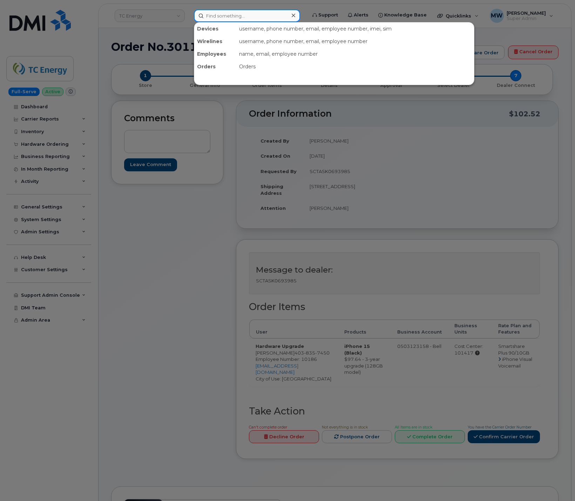
click at [286, 12] on input at bounding box center [247, 15] width 106 height 13
paste input "Maryssa Silva"
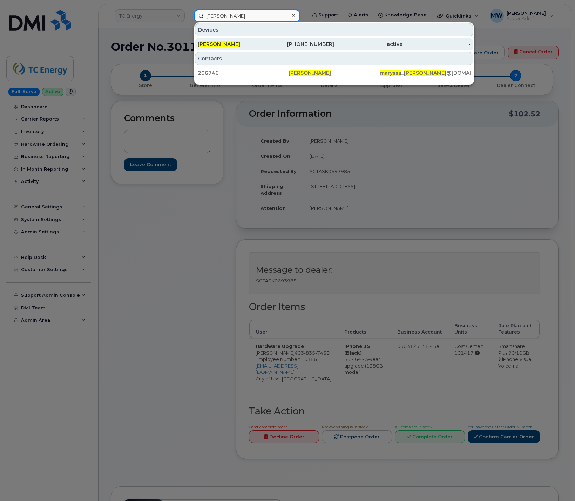
type input "Maryssa Silva"
click at [377, 46] on div "active" at bounding box center [368, 44] width 68 height 7
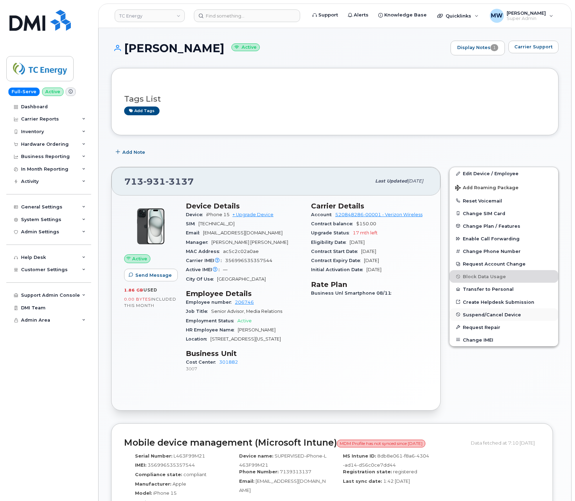
click at [505, 317] on span "Suspend/Cancel Device" at bounding box center [491, 314] width 58 height 5
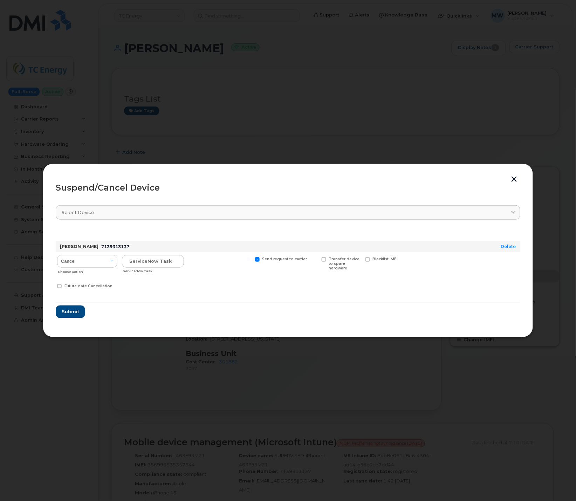
click at [256, 257] on span at bounding box center [257, 259] width 5 height 5
click at [250, 257] on input "Send request to carrier" at bounding box center [249, 259] width 4 height 4
checkbox input "false"
click at [157, 261] on input "text" at bounding box center [153, 261] width 62 height 13
paste input "INC3033150"
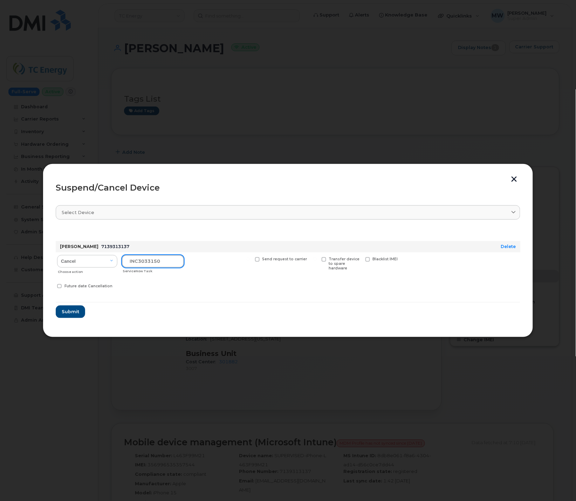
type input "INC3033150"
click at [211, 281] on div "Cancel Suspend - Reduced Rate Suspend - Full Rate Suspend - Lost Device/Stolen …" at bounding box center [288, 272] width 465 height 41
click at [72, 313] on span "Submit" at bounding box center [70, 311] width 18 height 7
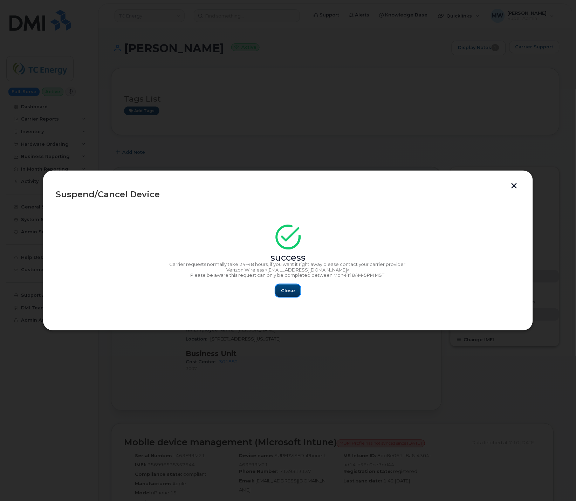
click at [296, 288] on button "Close" at bounding box center [287, 291] width 25 height 13
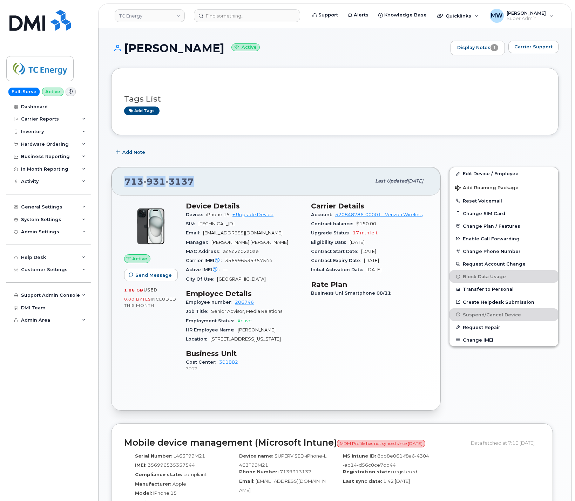
drag, startPoint x: 213, startPoint y: 182, endPoint x: 115, endPoint y: 176, distance: 98.6
click at [115, 176] on div "713 931 3137 Last updated Sep 05, 2025" at bounding box center [275, 181] width 329 height 28
copy span "713 931 3137"
click at [248, 83] on div "Tags List Add tags" at bounding box center [334, 101] width 421 height 41
drag, startPoint x: 196, startPoint y: 184, endPoint x: 123, endPoint y: 183, distance: 73.6
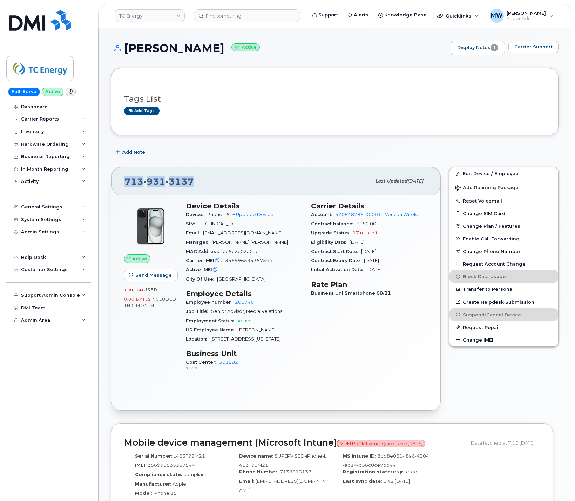
click at [123, 183] on div "713 931 3137 Last updated Sep 05, 2025" at bounding box center [275, 181] width 329 height 28
copy span "713 931 3137"
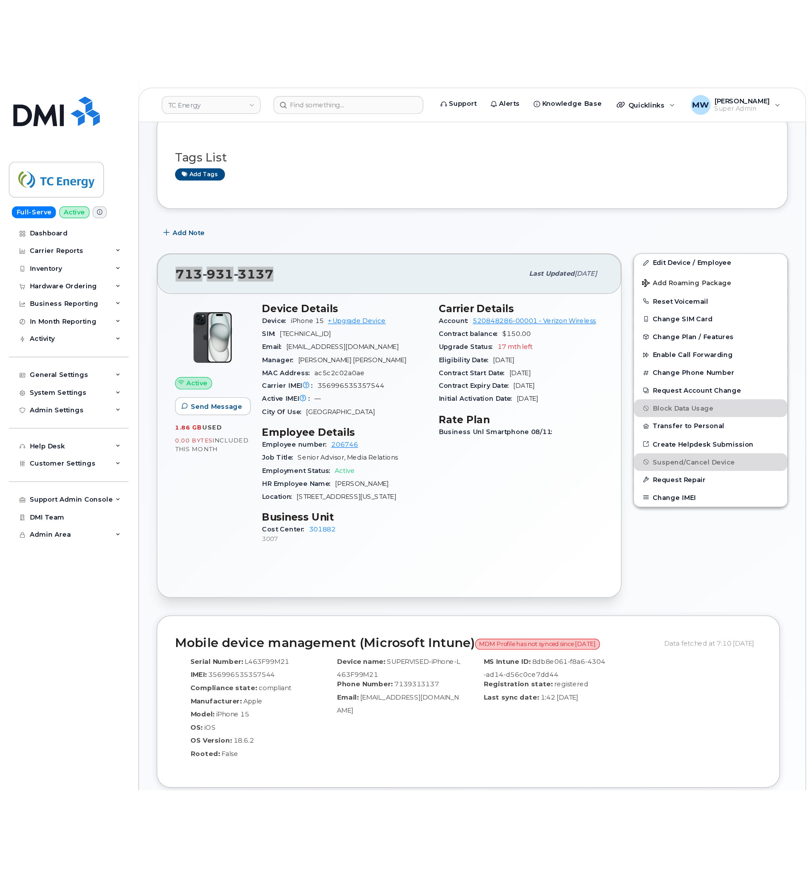
scroll to position [70, 0]
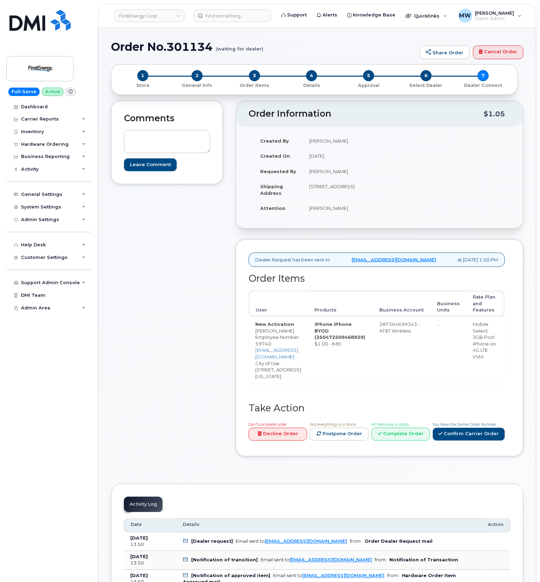
click at [502, 424] on div "Can't complete order Decline Order Not everything is in stock Postpone Order Al…" at bounding box center [375, 432] width 259 height 22
click at [498, 428] on link "Confirm Carrier Order" at bounding box center [469, 434] width 72 height 13
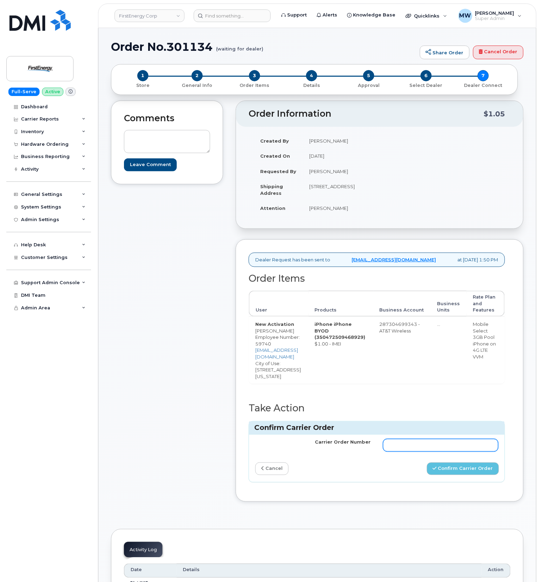
drag, startPoint x: 396, startPoint y: 423, endPoint x: 402, endPoint y: 422, distance: 6.8
click at [397, 439] on input "Carrier Order Number" at bounding box center [440, 445] width 115 height 13
paste input "10-173354216147804"
click at [478, 462] on button "Confirm Carrier Order" at bounding box center [463, 468] width 72 height 13
click at [470, 439] on input "10-173354216147804" at bounding box center [440, 445] width 115 height 13
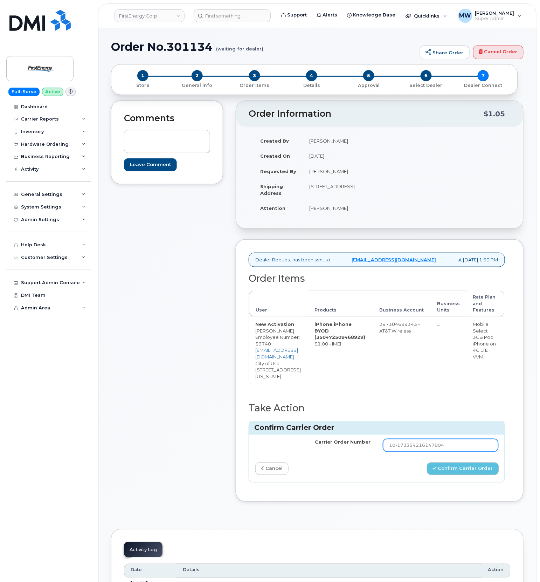
click at [392, 439] on input "10-173354216147804" at bounding box center [440, 445] width 115 height 13
type input "10-173354216147804"
click at [477, 462] on button "Confirm Carrier Order" at bounding box center [463, 468] width 72 height 13
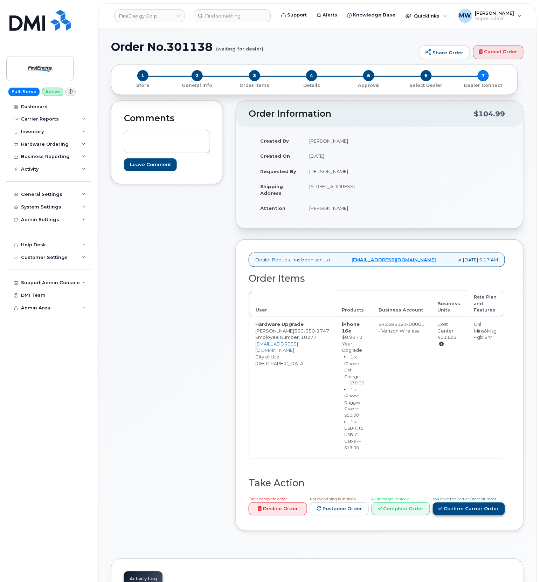
click at [493, 503] on link "Confirm Carrier Order" at bounding box center [469, 508] width 72 height 13
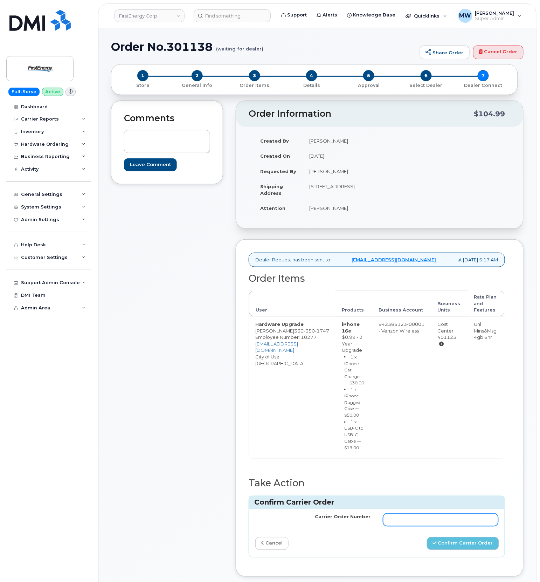
click at [491, 514] on input "Carrier Order Number" at bounding box center [440, 520] width 115 height 13
paste input "MB3000595287632"
type input "MB3000595287632"
click at [474, 542] on button "Confirm Carrier Order" at bounding box center [463, 543] width 72 height 13
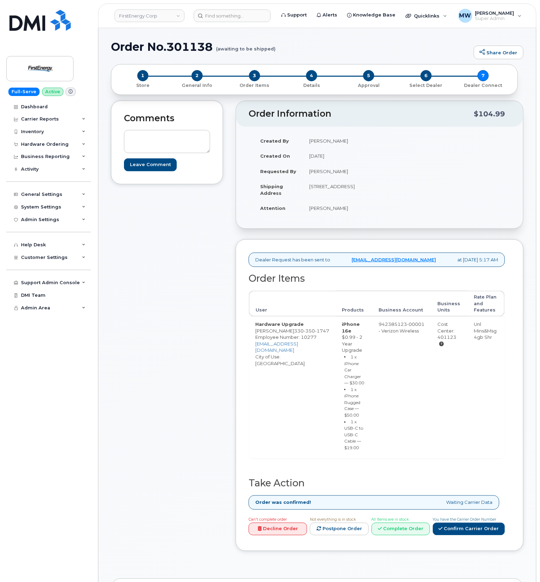
drag, startPoint x: 50, startPoint y: 147, endPoint x: 50, endPoint y: 165, distance: 17.5
click at [50, 148] on div "Hardware Ordering" at bounding box center [48, 144] width 85 height 13
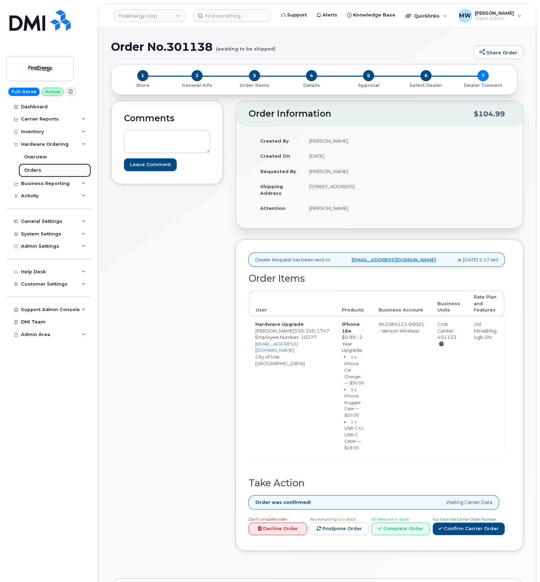
click at [36, 171] on div "Orders" at bounding box center [32, 170] width 17 height 6
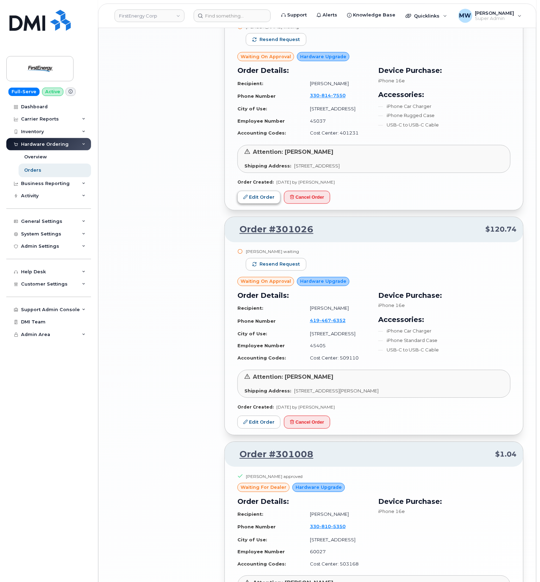
scroll to position [1259, 0]
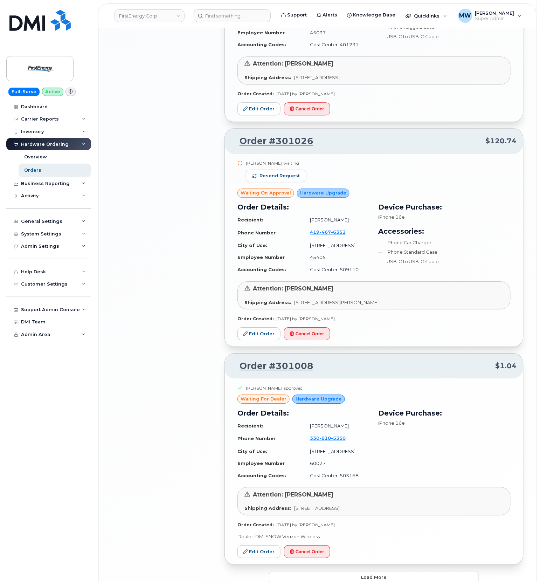
click at [406, 571] on button "Load more" at bounding box center [374, 577] width 210 height 13
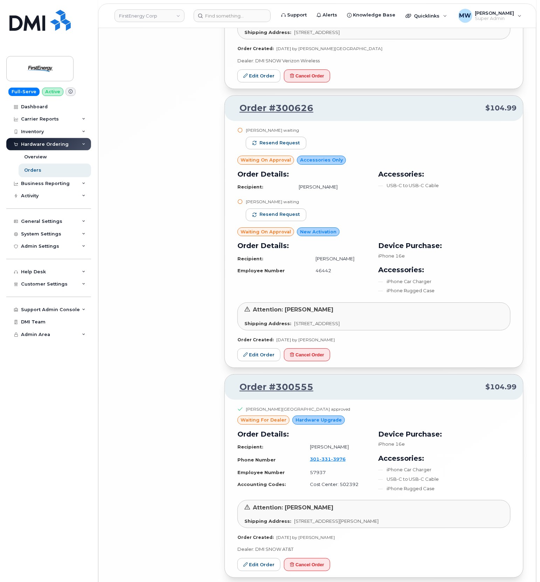
scroll to position [3018, 0]
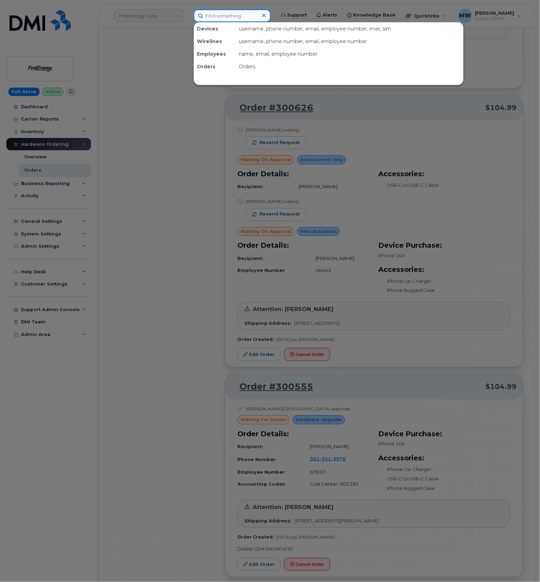
click at [216, 17] on input at bounding box center [232, 15] width 77 height 13
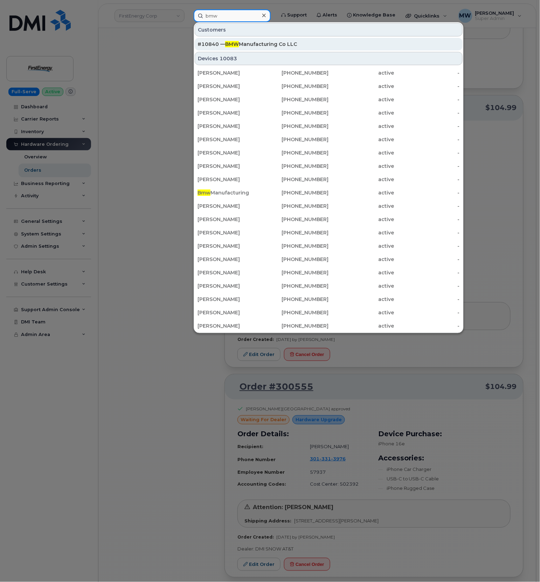
type input "bmw"
click at [245, 39] on div "#10840 — BMW Manufacturing Co LLC" at bounding box center [329, 44] width 262 height 13
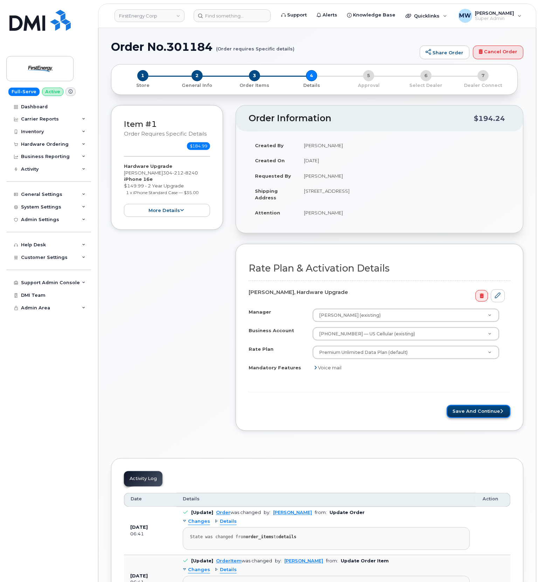
click at [488, 416] on button "Save and Continue" at bounding box center [479, 411] width 64 height 13
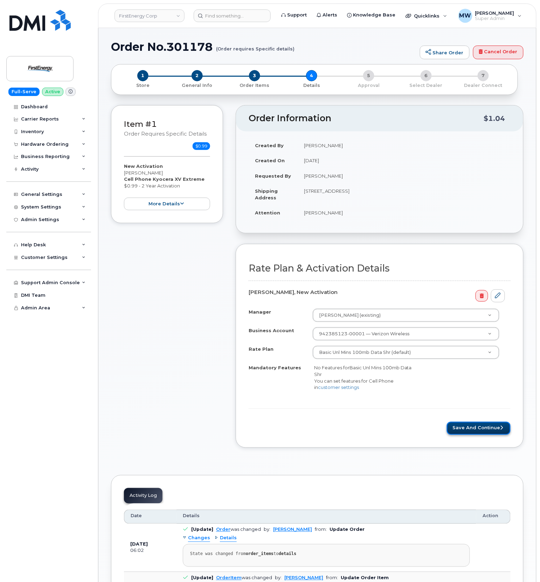
click at [477, 427] on button "Save and Continue" at bounding box center [479, 428] width 64 height 13
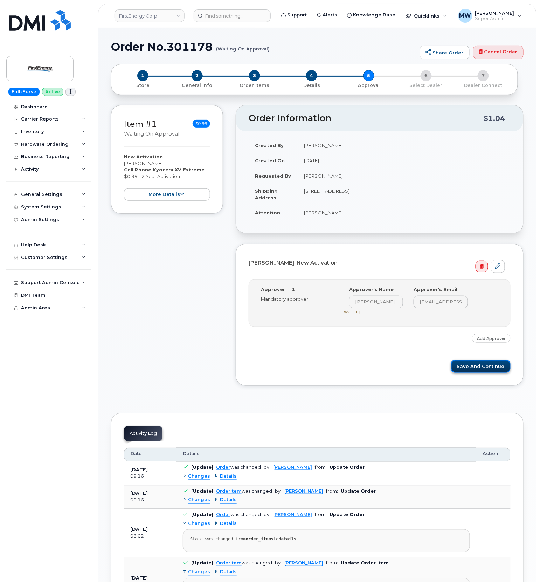
click at [493, 372] on button "Save and Continue" at bounding box center [481, 366] width 60 height 13
click at [499, 370] on button "Save and Continue" at bounding box center [481, 366] width 60 height 13
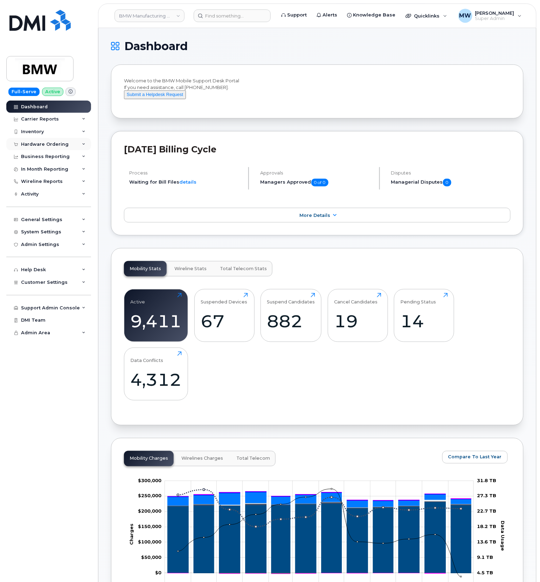
drag, startPoint x: 58, startPoint y: 146, endPoint x: 53, endPoint y: 148, distance: 5.7
click at [58, 147] on div "Hardware Ordering" at bounding box center [48, 144] width 85 height 13
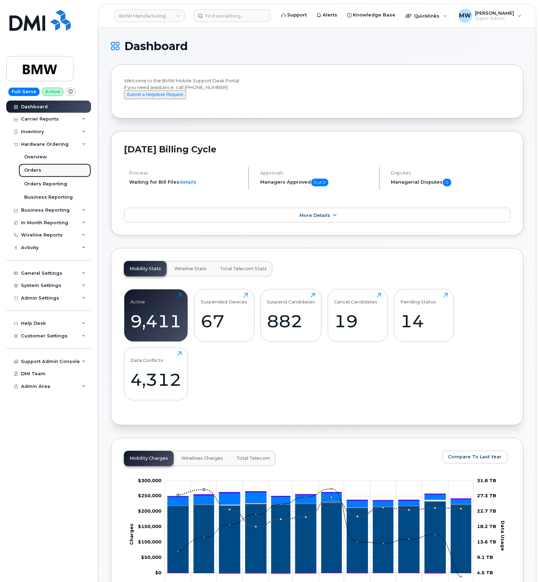
click at [58, 175] on link "Orders" at bounding box center [55, 170] width 73 height 13
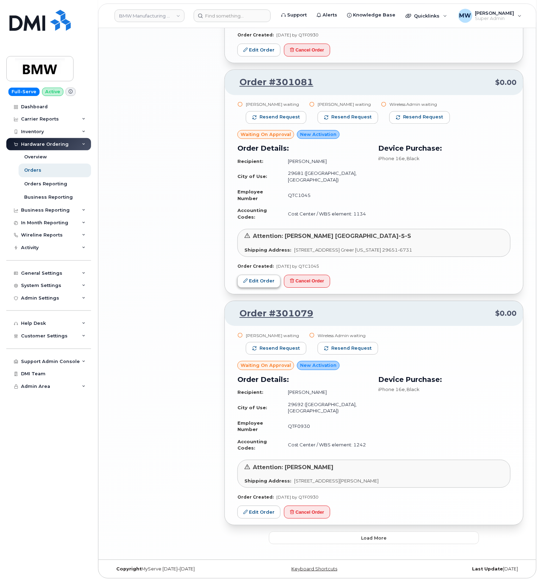
scroll to position [1328, 0]
click at [394, 535] on button "Load more" at bounding box center [374, 538] width 210 height 13
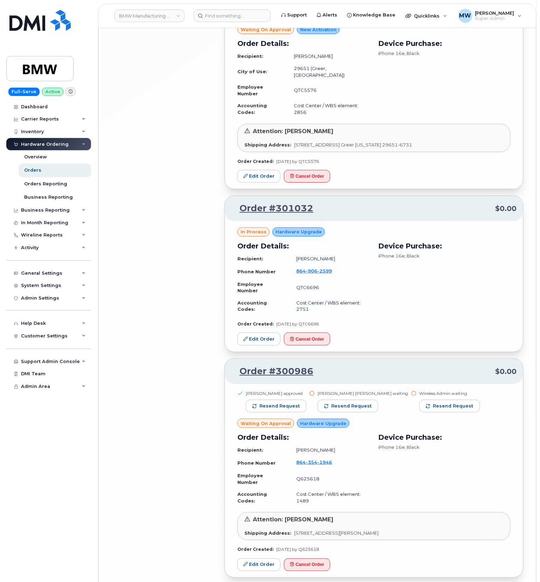
scroll to position [2402, 0]
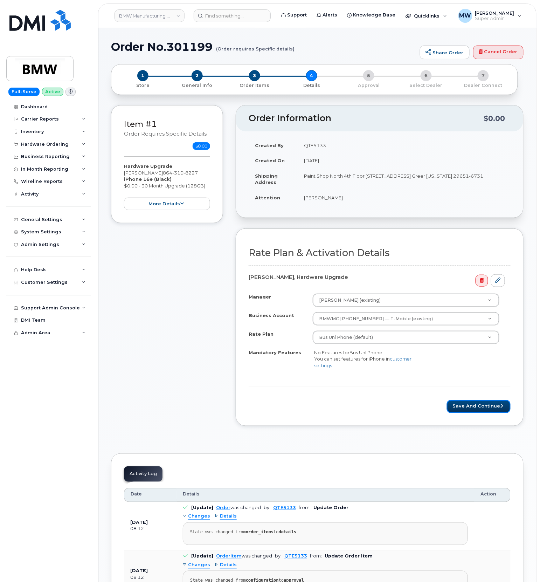
drag, startPoint x: 482, startPoint y: 410, endPoint x: 480, endPoint y: 373, distance: 36.8
click at [482, 411] on button "Save and Continue" at bounding box center [479, 406] width 64 height 13
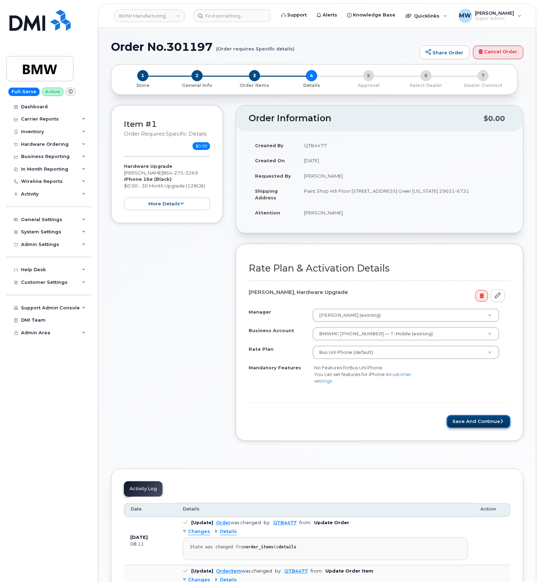
click at [473, 424] on button "Save and Continue" at bounding box center [479, 421] width 64 height 13
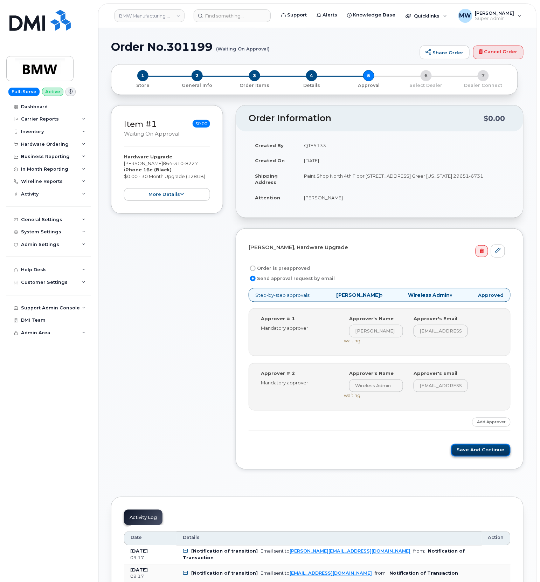
click at [470, 448] on button "Save and Continue" at bounding box center [481, 450] width 60 height 13
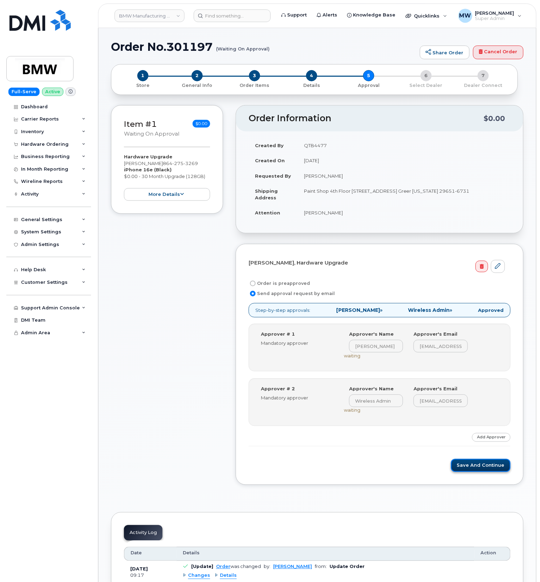
click at [471, 468] on button "Save and Continue" at bounding box center [481, 465] width 60 height 13
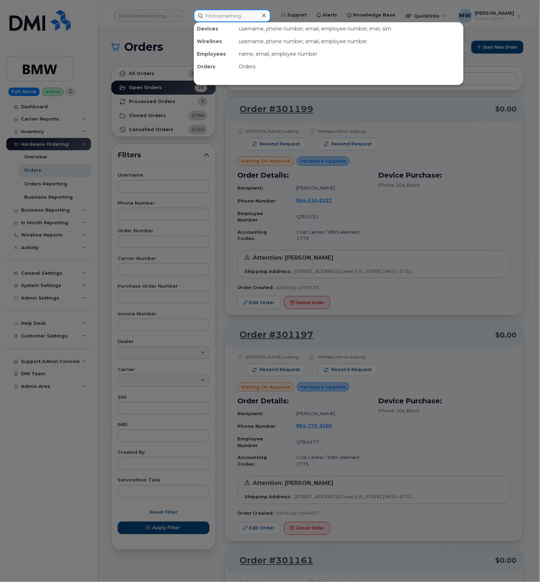
click at [215, 10] on input at bounding box center [232, 15] width 77 height 13
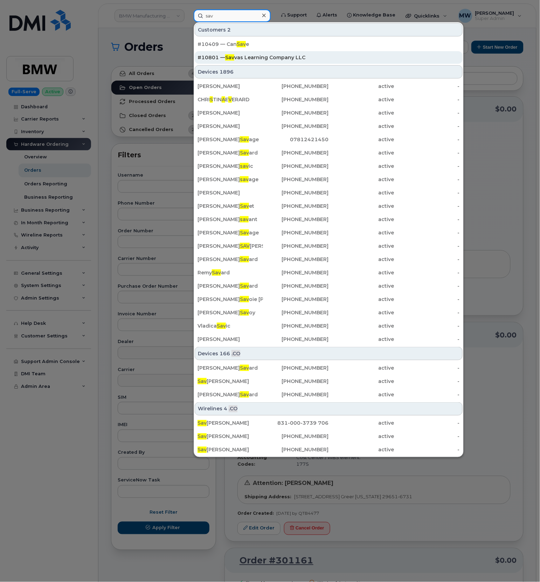
type input "sav"
click at [241, 57] on div "#10801 — Sav vas Learning Company LLC" at bounding box center [329, 57] width 262 height 7
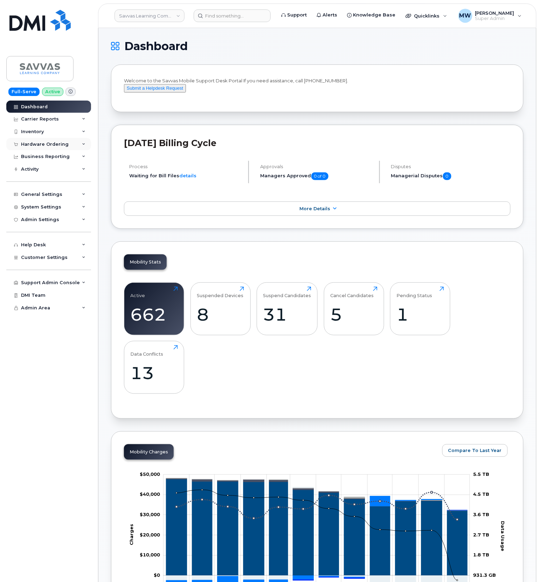
click at [40, 145] on div "Hardware Ordering" at bounding box center [45, 145] width 48 height 6
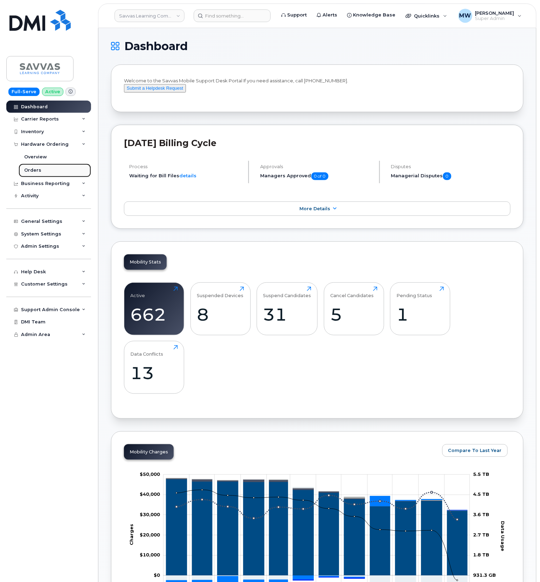
click at [41, 174] on link "Orders" at bounding box center [55, 170] width 73 height 13
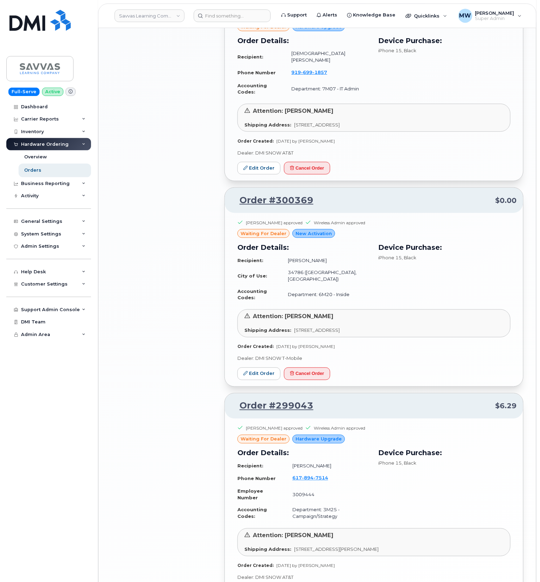
scroll to position [920, 0]
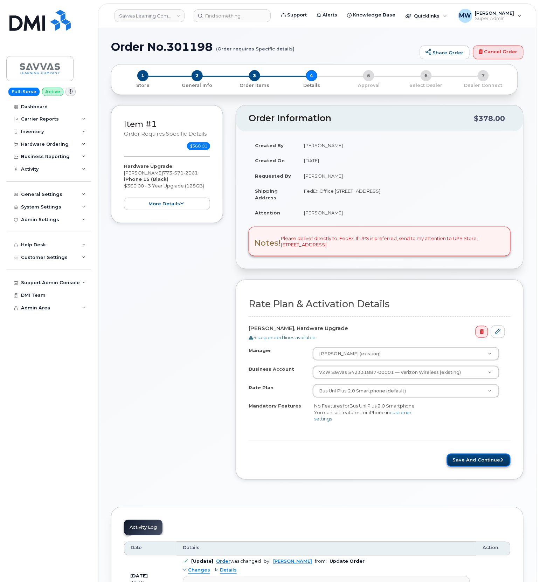
click at [495, 463] on button "Save and Continue" at bounding box center [479, 460] width 64 height 13
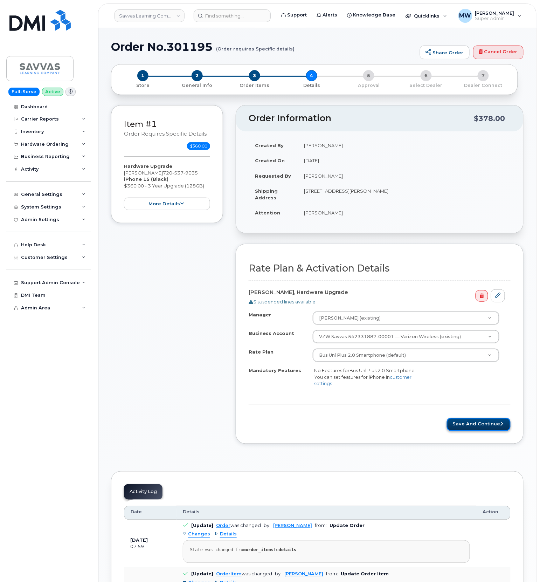
click at [469, 426] on button "Save and Continue" at bounding box center [479, 424] width 64 height 13
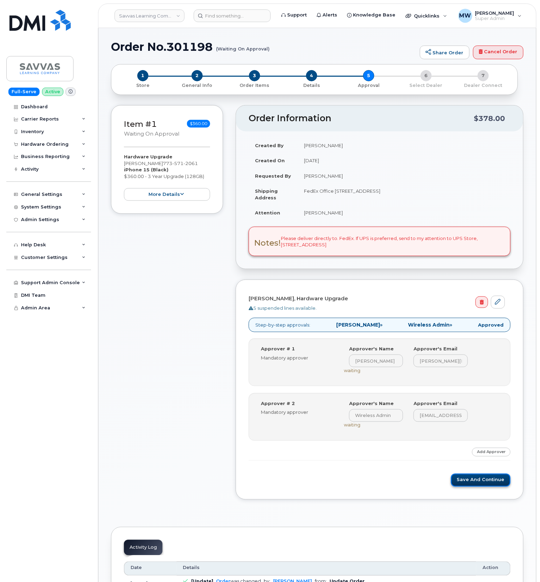
click at [473, 481] on button "Save and Continue" at bounding box center [481, 480] width 60 height 13
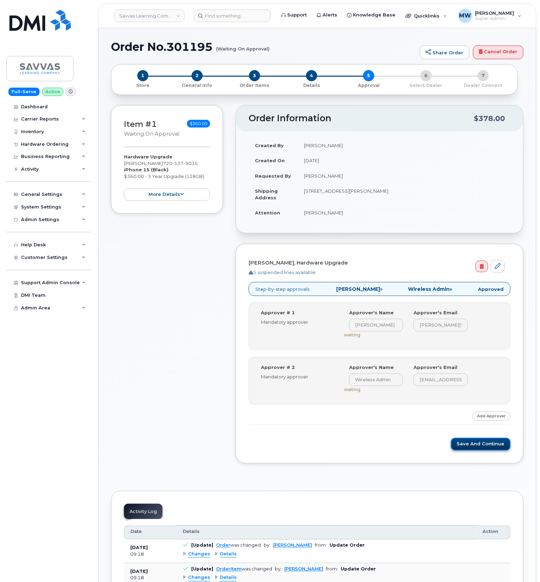
click at [476, 444] on button "Save and Continue" at bounding box center [481, 444] width 60 height 13
